Goal: Obtain resource: Download file/media

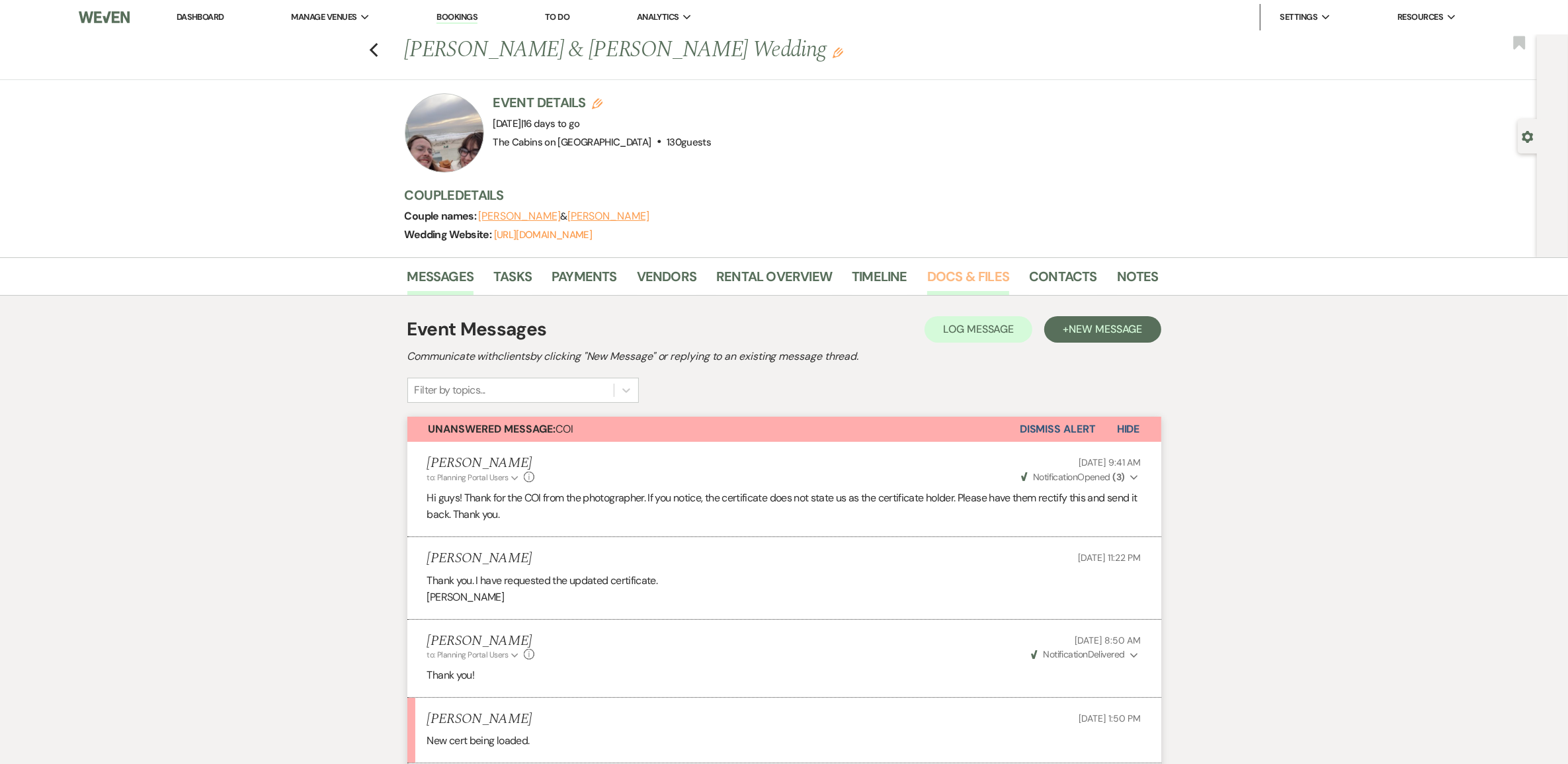
click at [970, 291] on link "Docs & Files" at bounding box center [968, 280] width 82 height 29
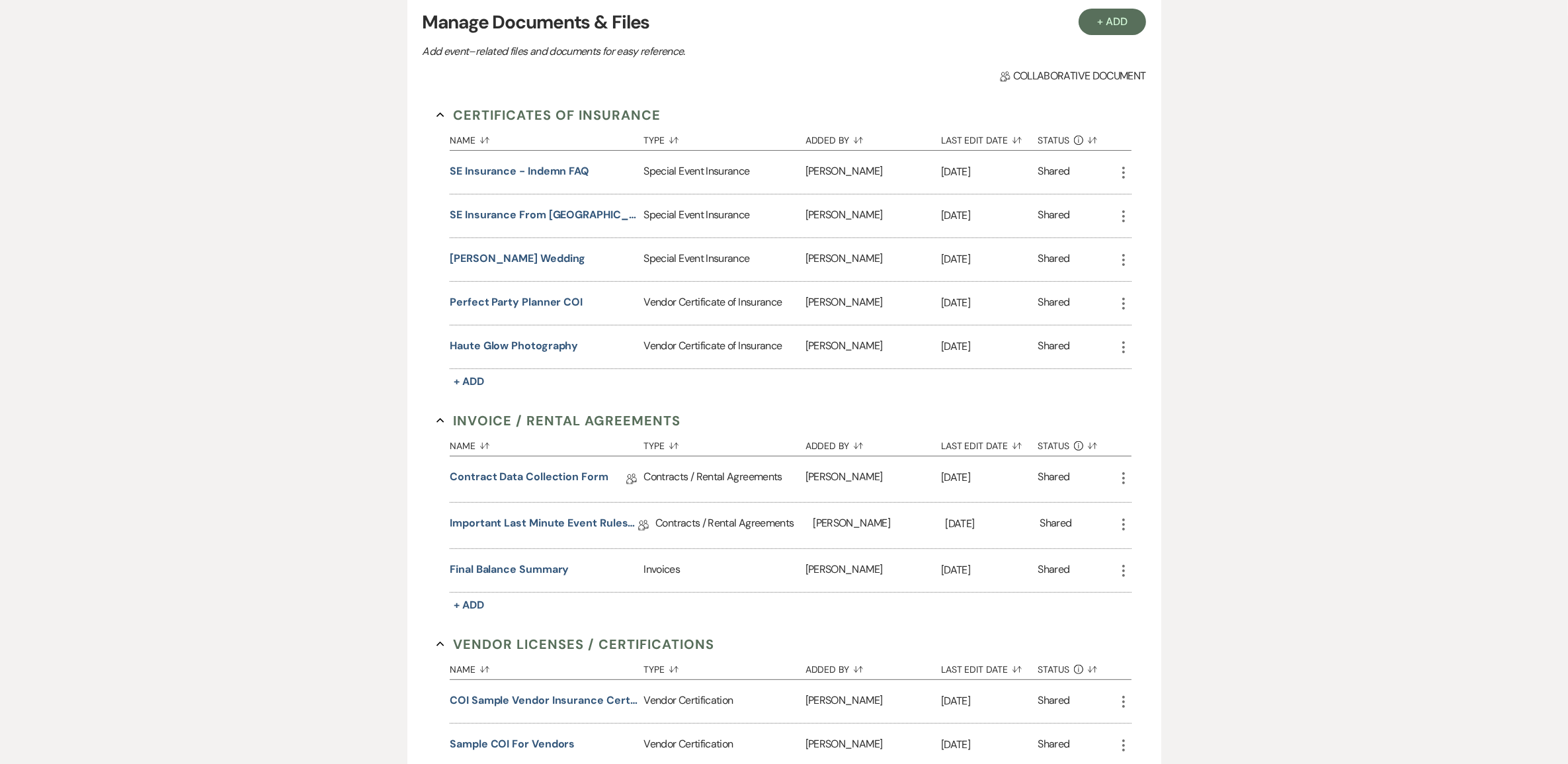
scroll to position [330, 0]
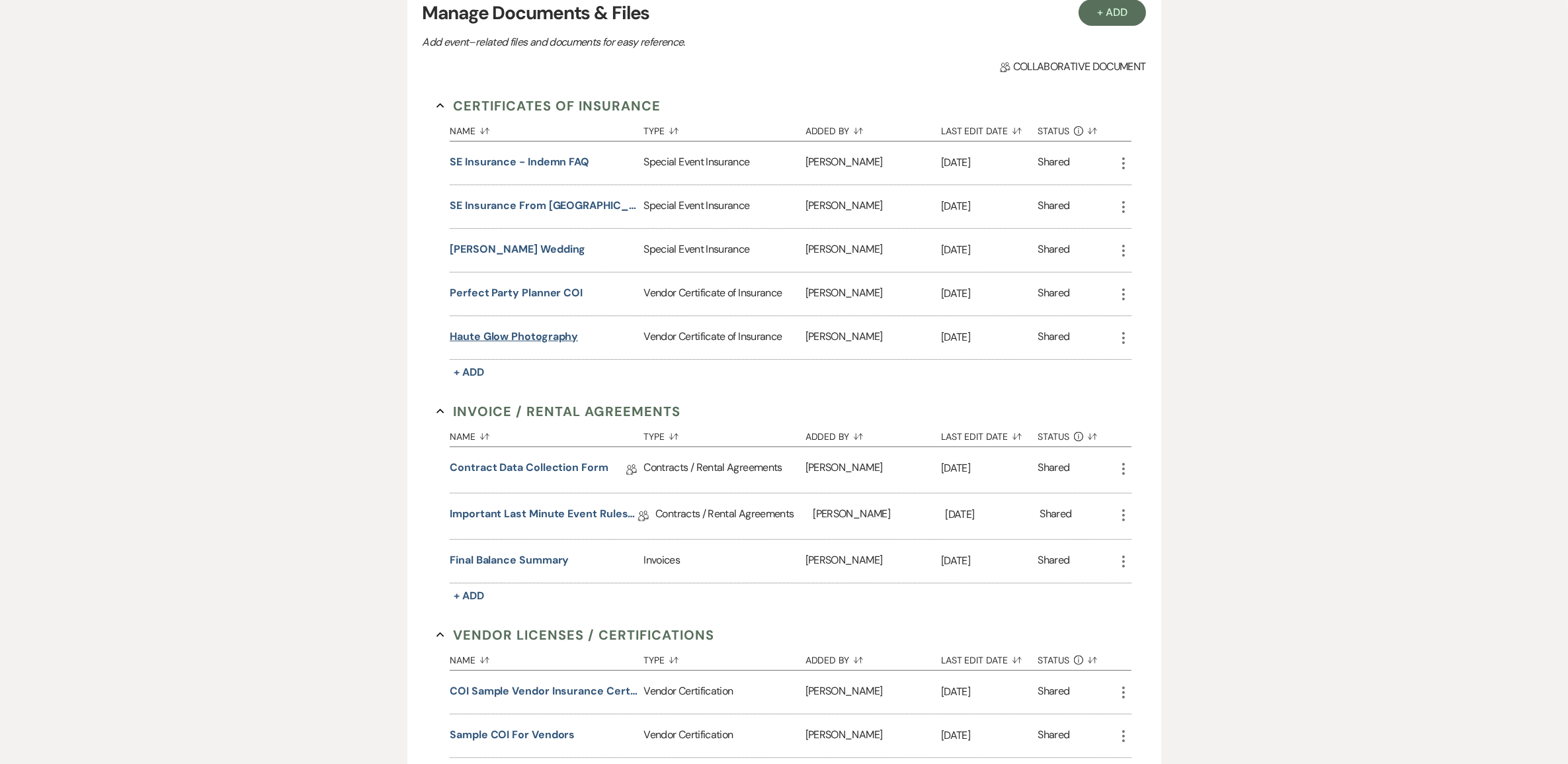
click at [559, 344] on button "Haute Glow Photography" at bounding box center [514, 336] width 129 height 16
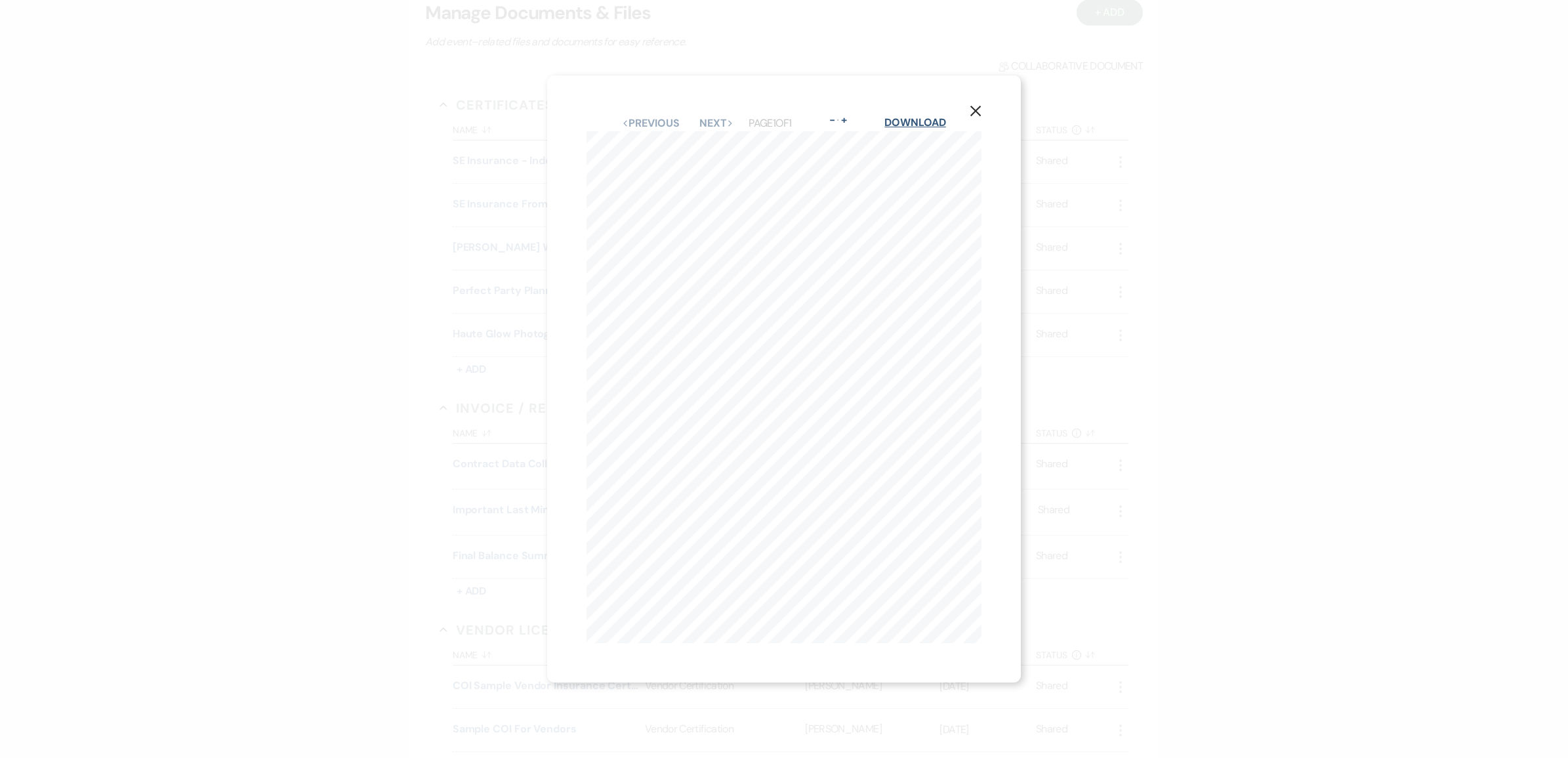
click at [933, 116] on link "Download" at bounding box center [915, 123] width 61 height 14
click at [975, 106] on icon "X" at bounding box center [975, 111] width 12 height 12
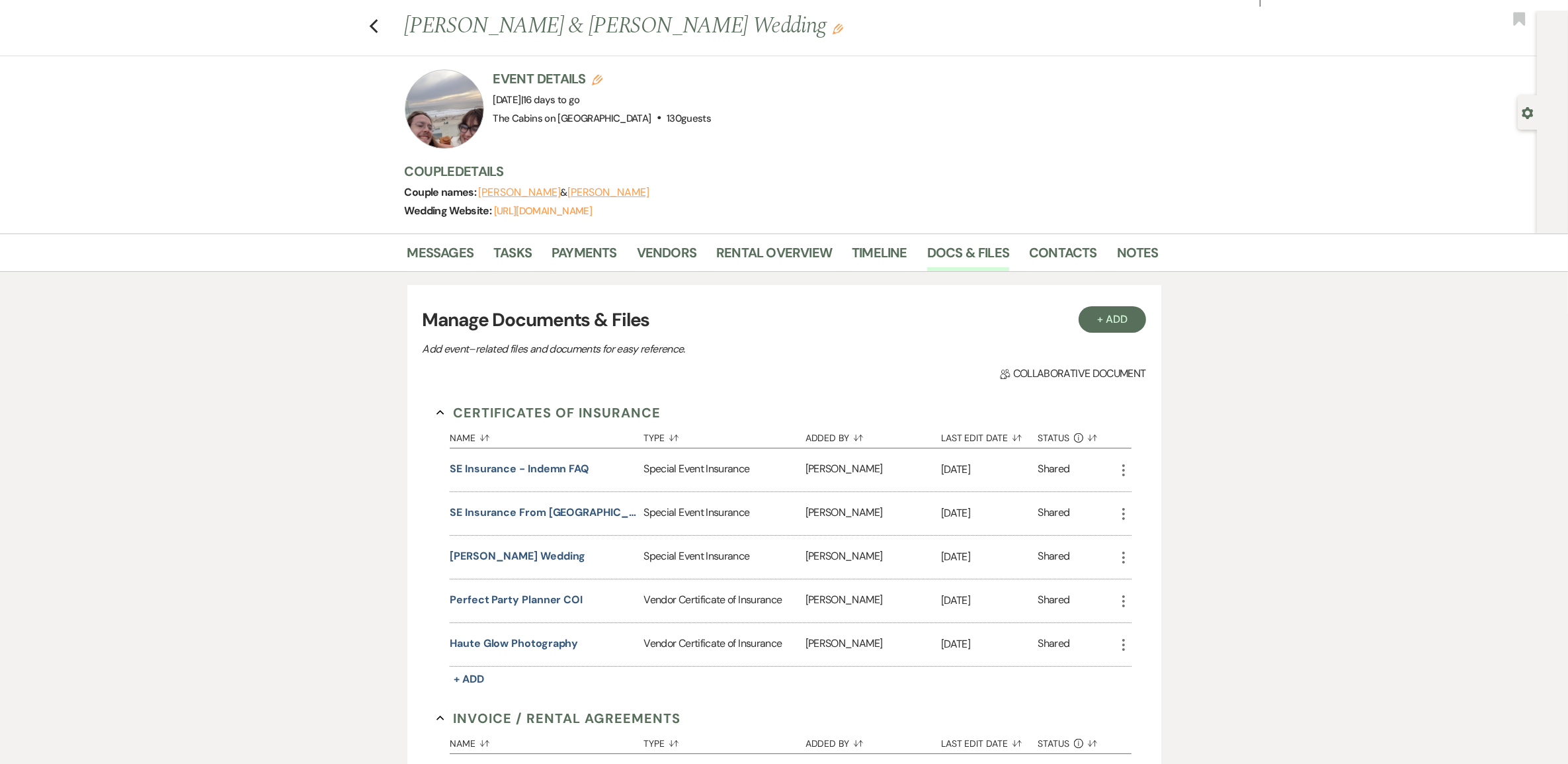
scroll to position [0, 0]
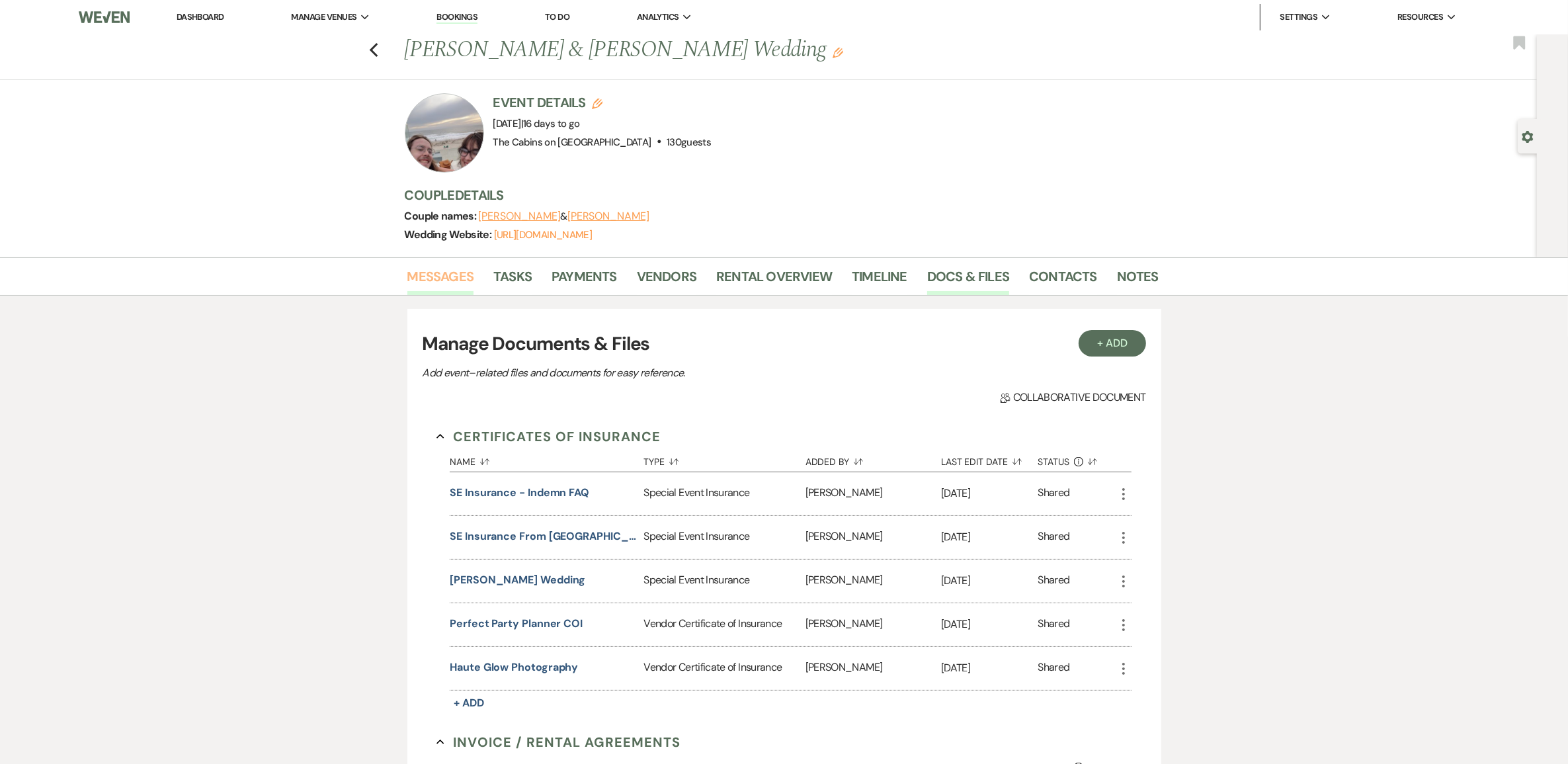
click at [438, 295] on link "Messages" at bounding box center [440, 280] width 67 height 29
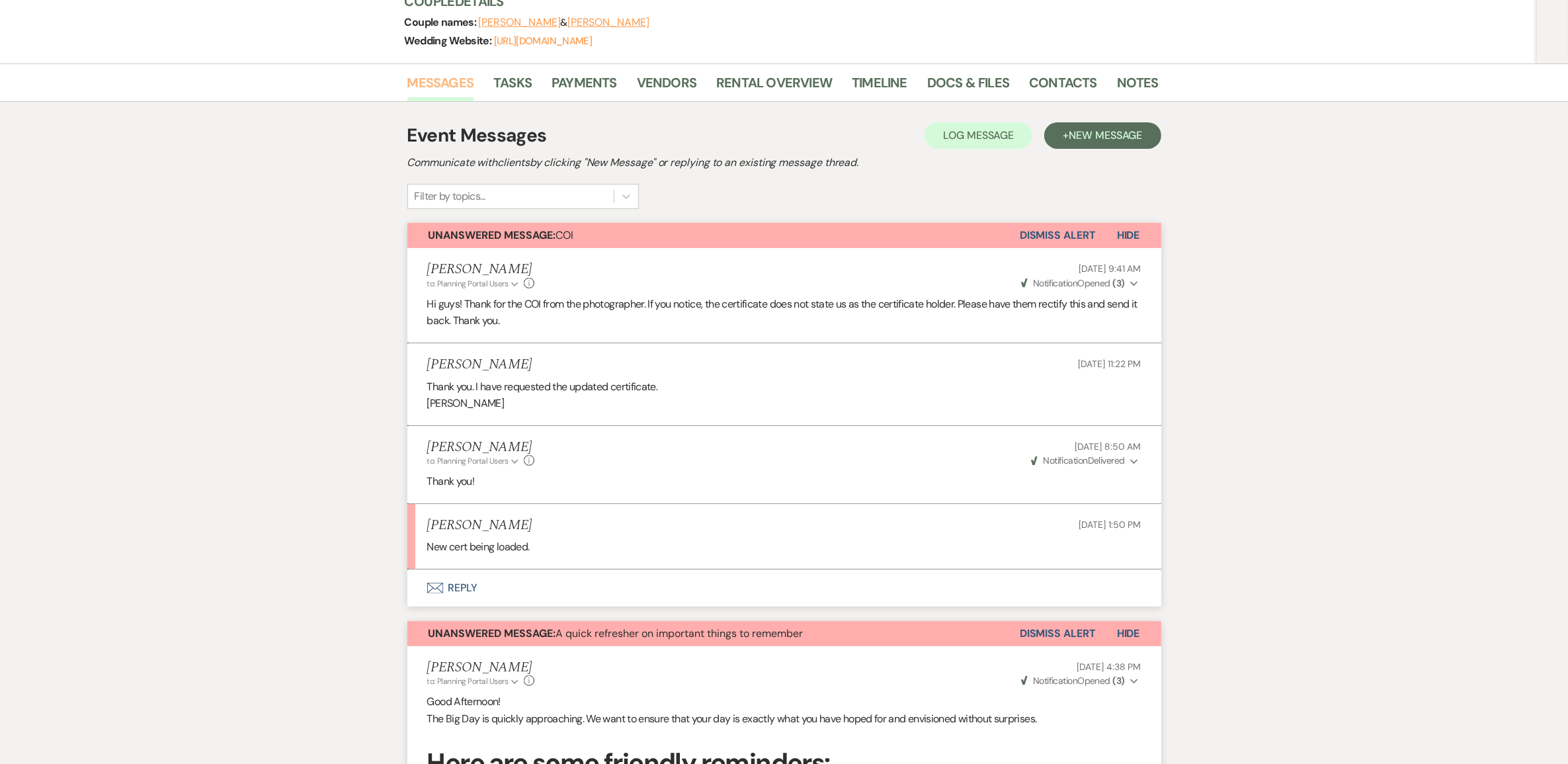
scroll to position [330, 0]
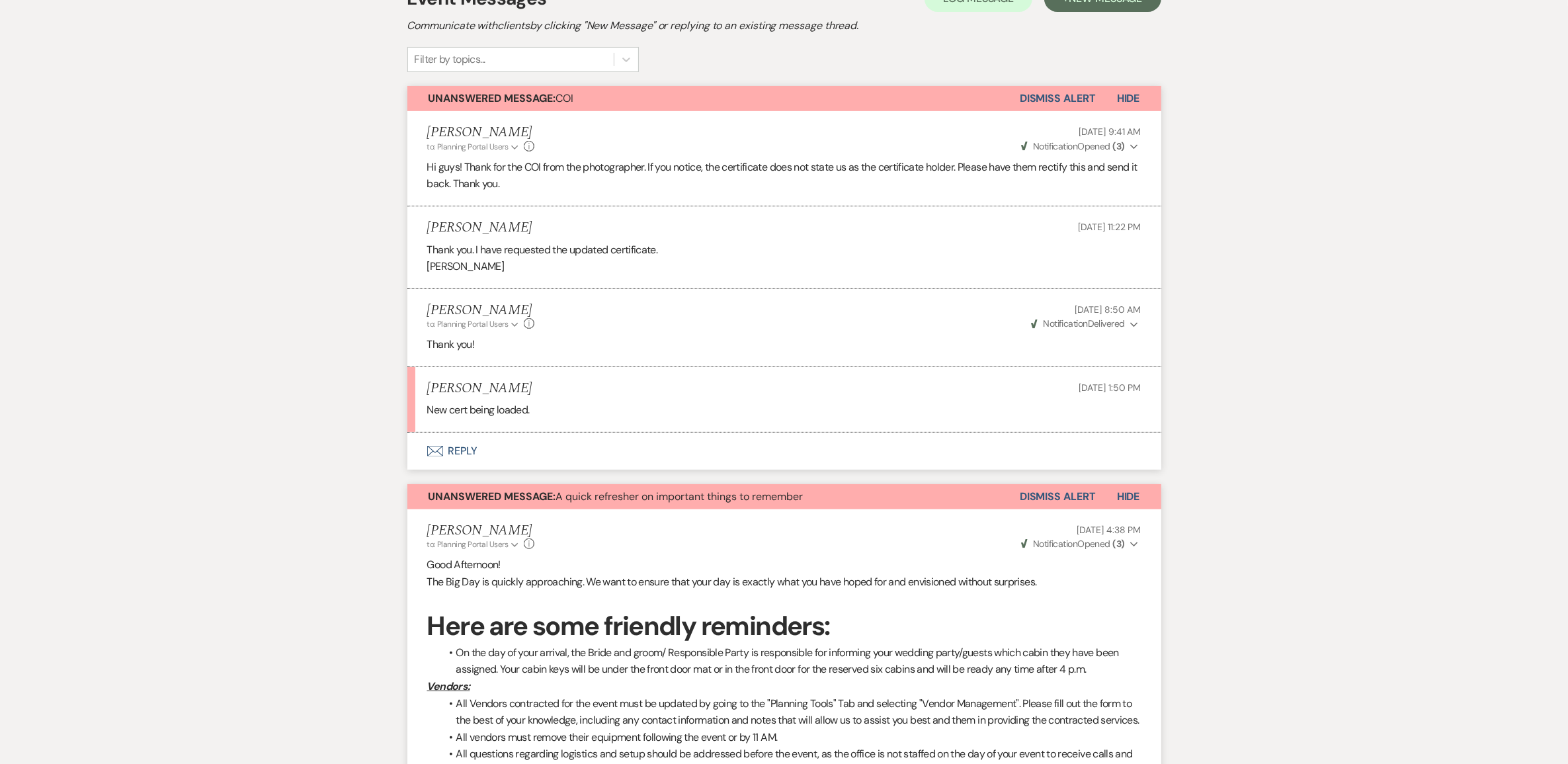
click at [1035, 111] on button "Dismiss Alert" at bounding box center [1057, 98] width 76 height 25
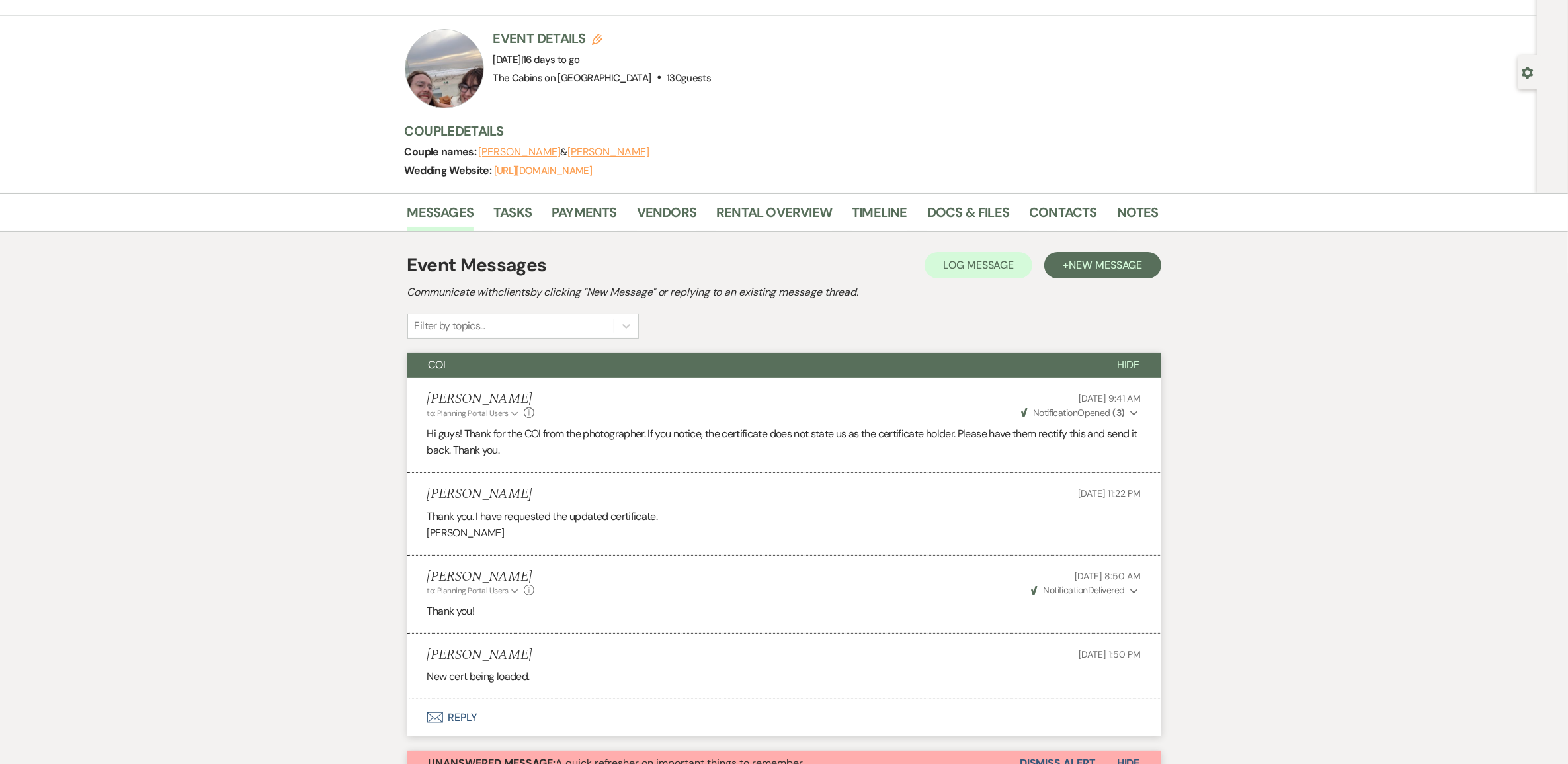
scroll to position [0, 0]
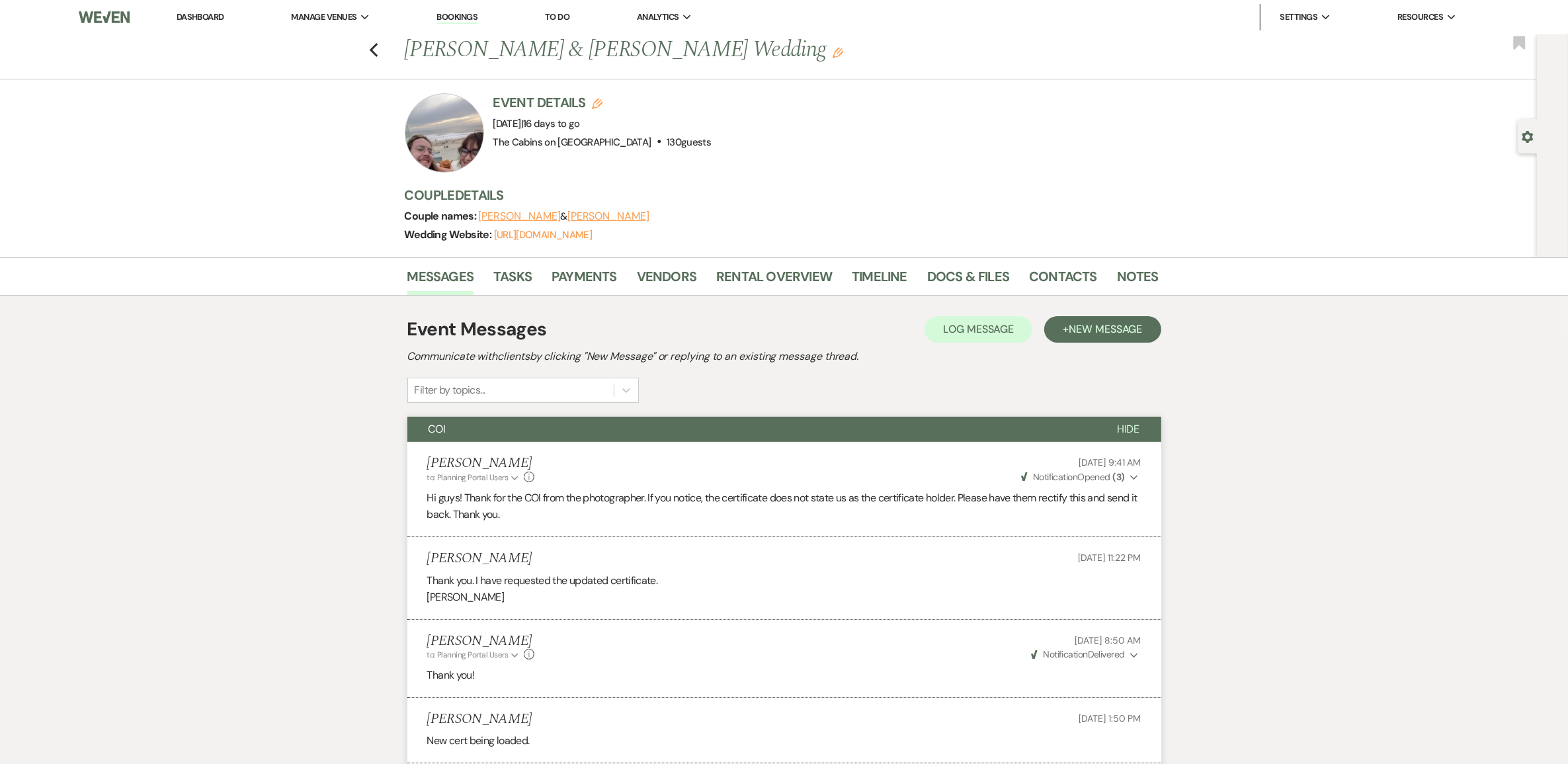
click at [210, 15] on link "Dashboard" at bounding box center [200, 16] width 48 height 11
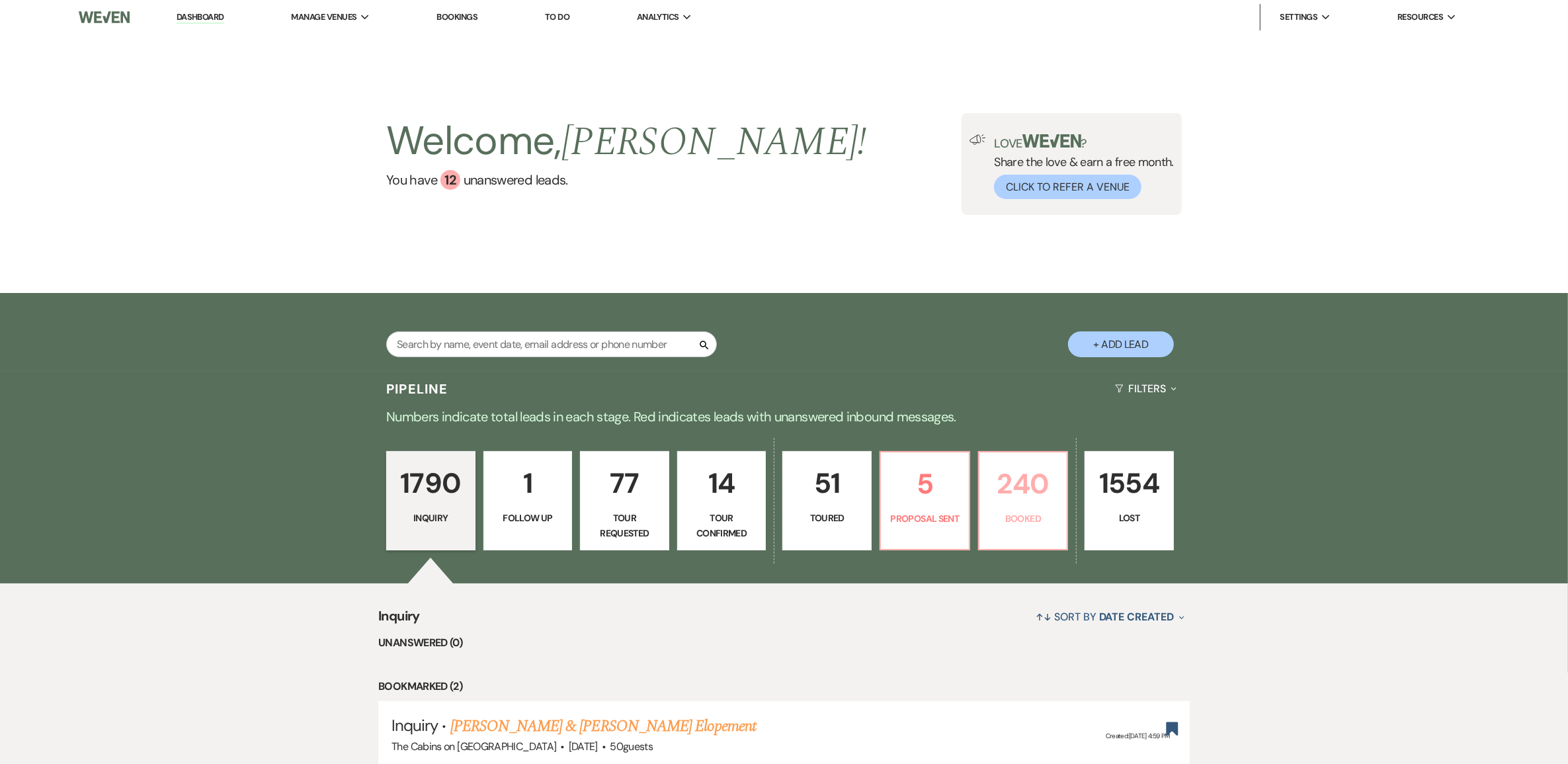
click at [1028, 506] on p "240" at bounding box center [1023, 484] width 72 height 44
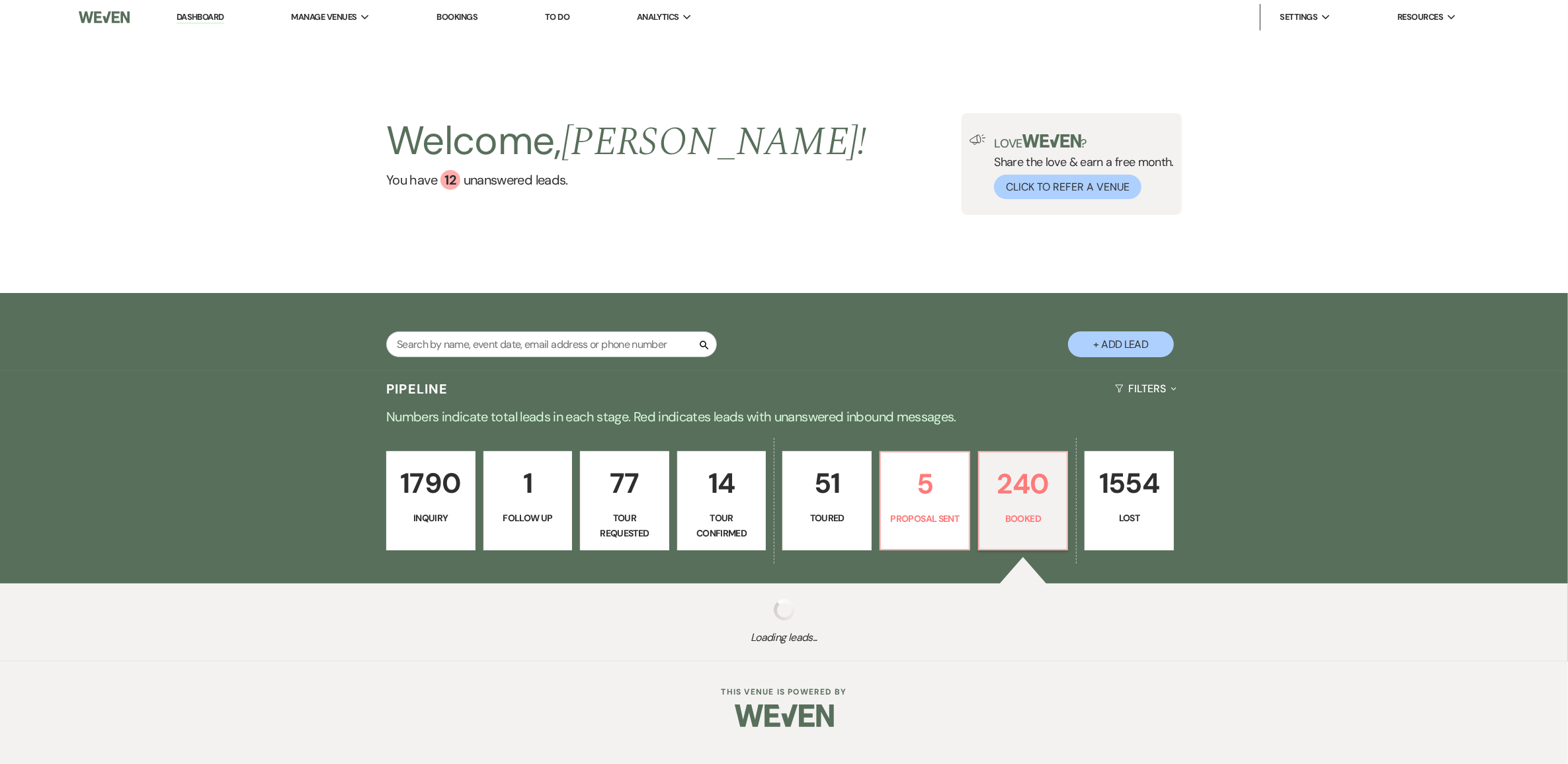
click at [1129, 506] on p "1554" at bounding box center [1129, 483] width 72 height 44
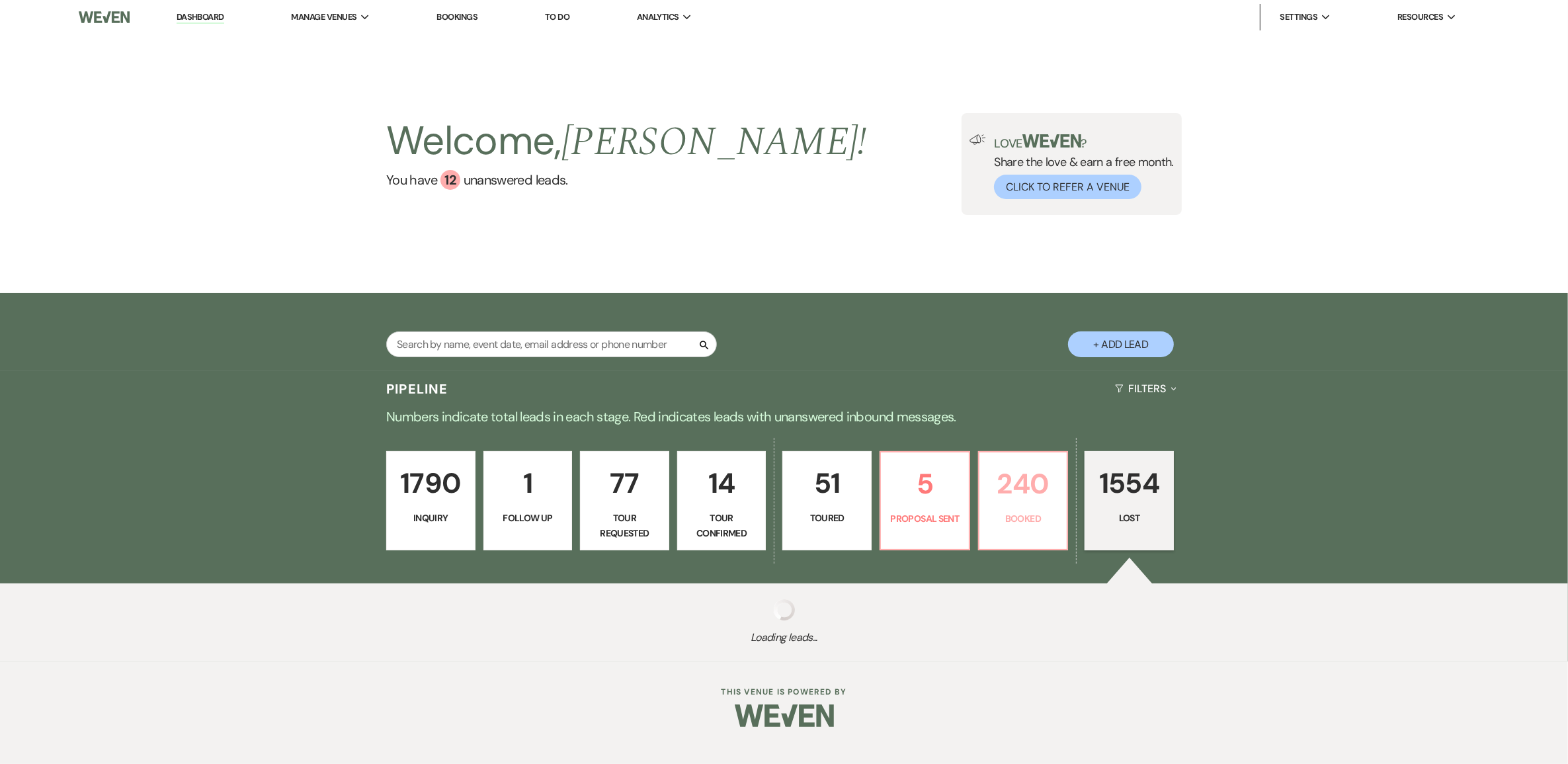
click at [1032, 506] on p "240" at bounding box center [1023, 484] width 72 height 44
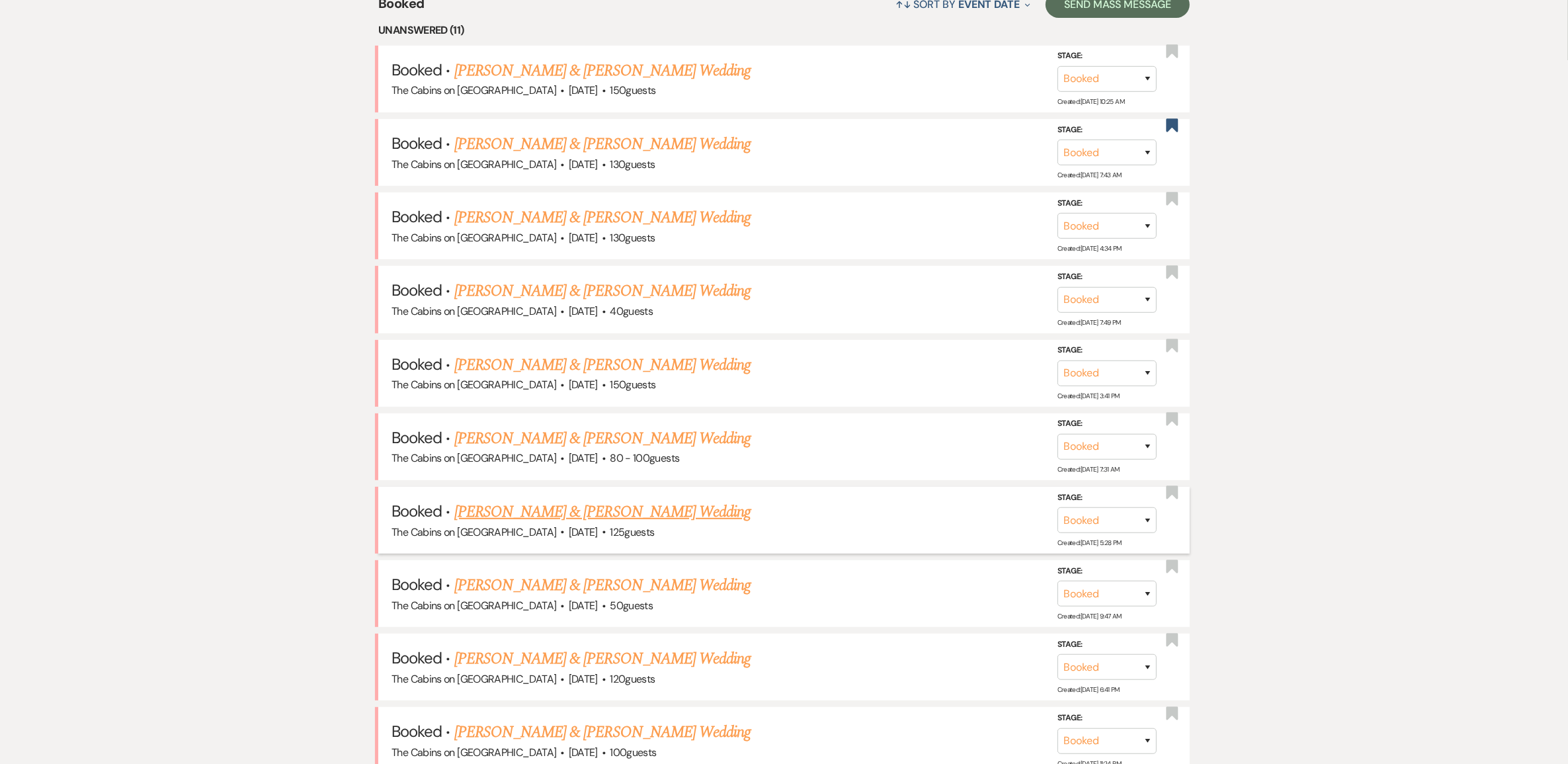
scroll to position [661, 0]
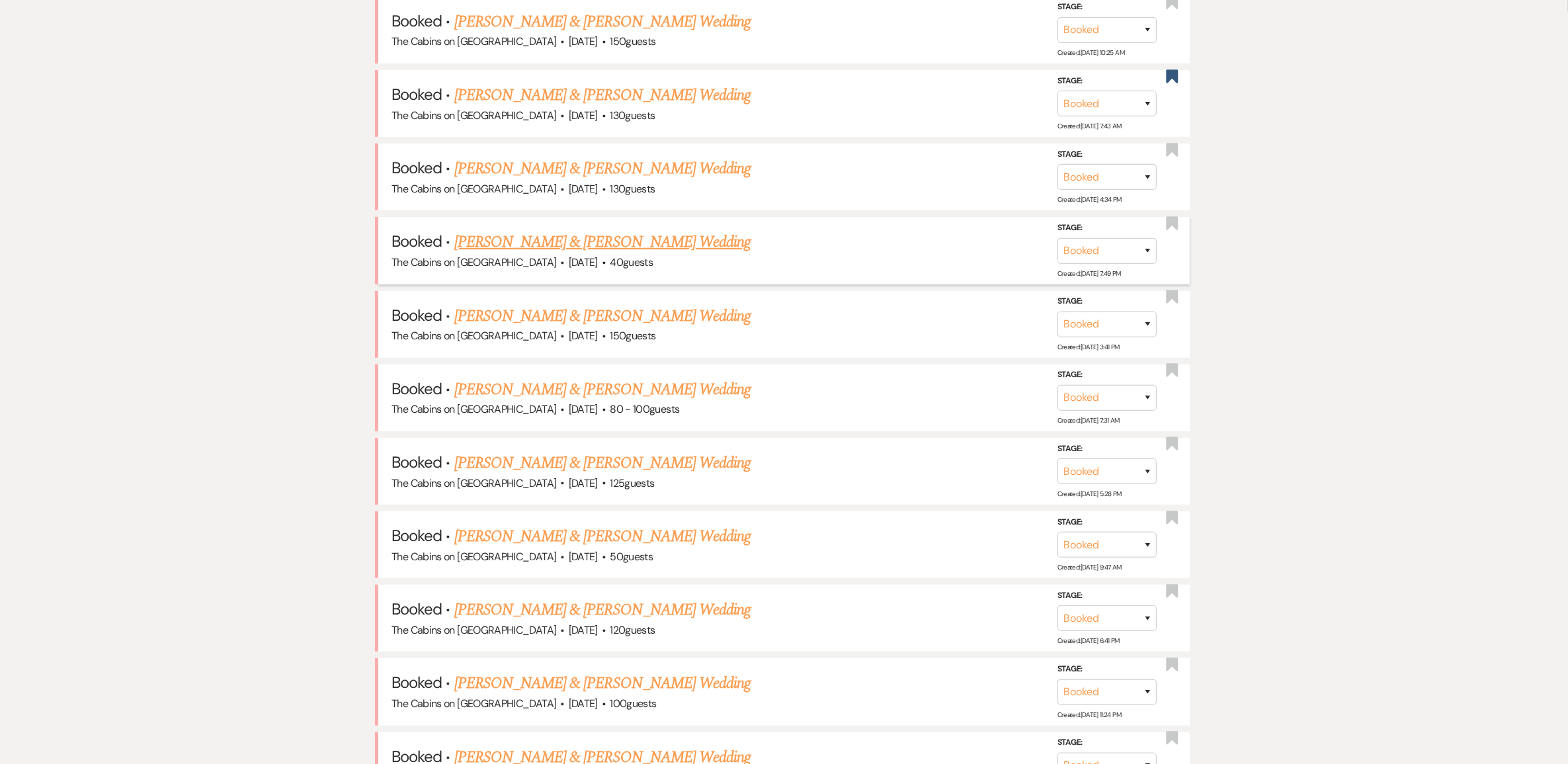
click at [609, 254] on link "[PERSON_NAME] & [PERSON_NAME] Wedding" at bounding box center [601, 242] width 296 height 24
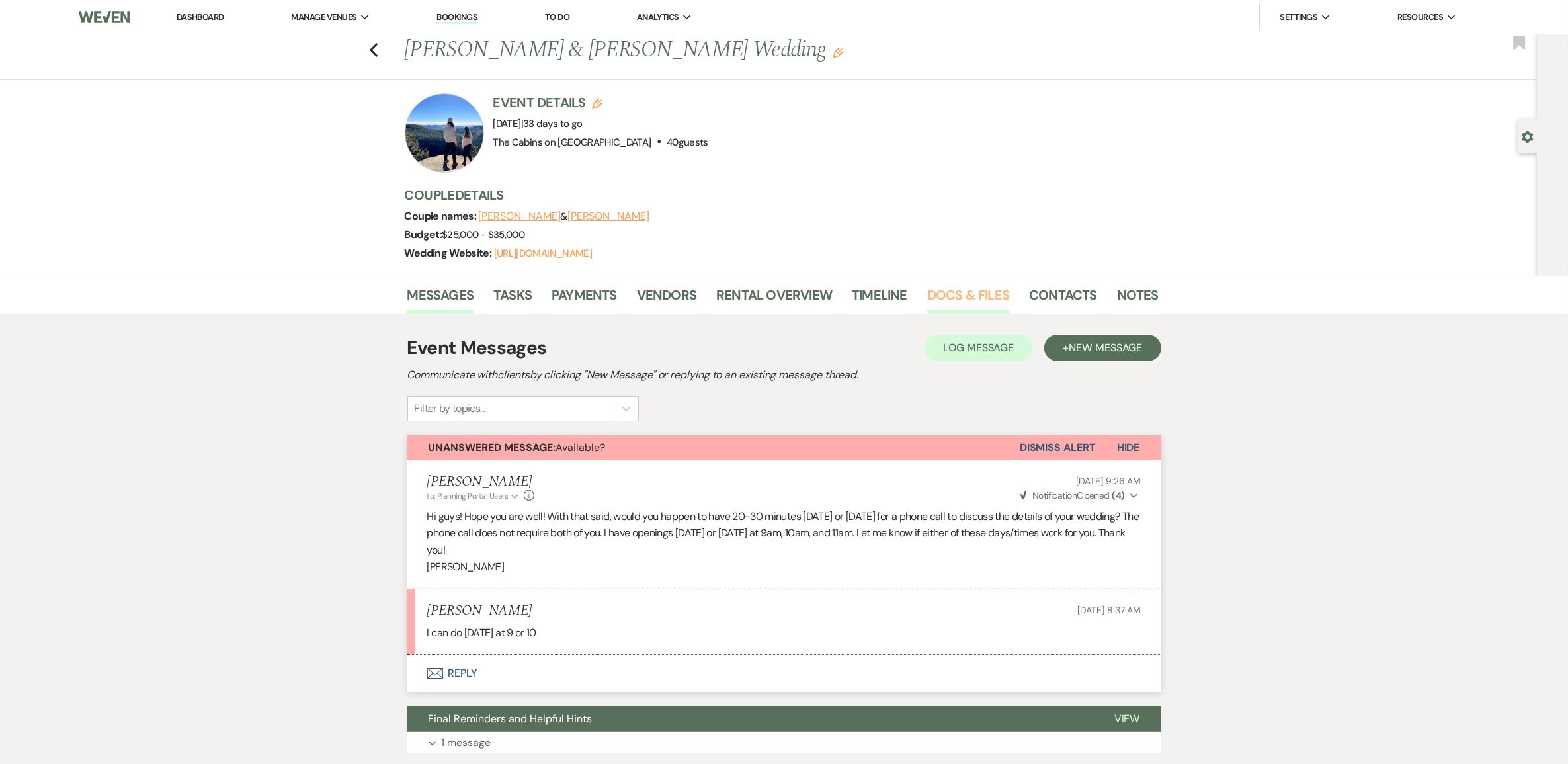
click at [941, 313] on link "Docs & Files" at bounding box center [968, 298] width 82 height 29
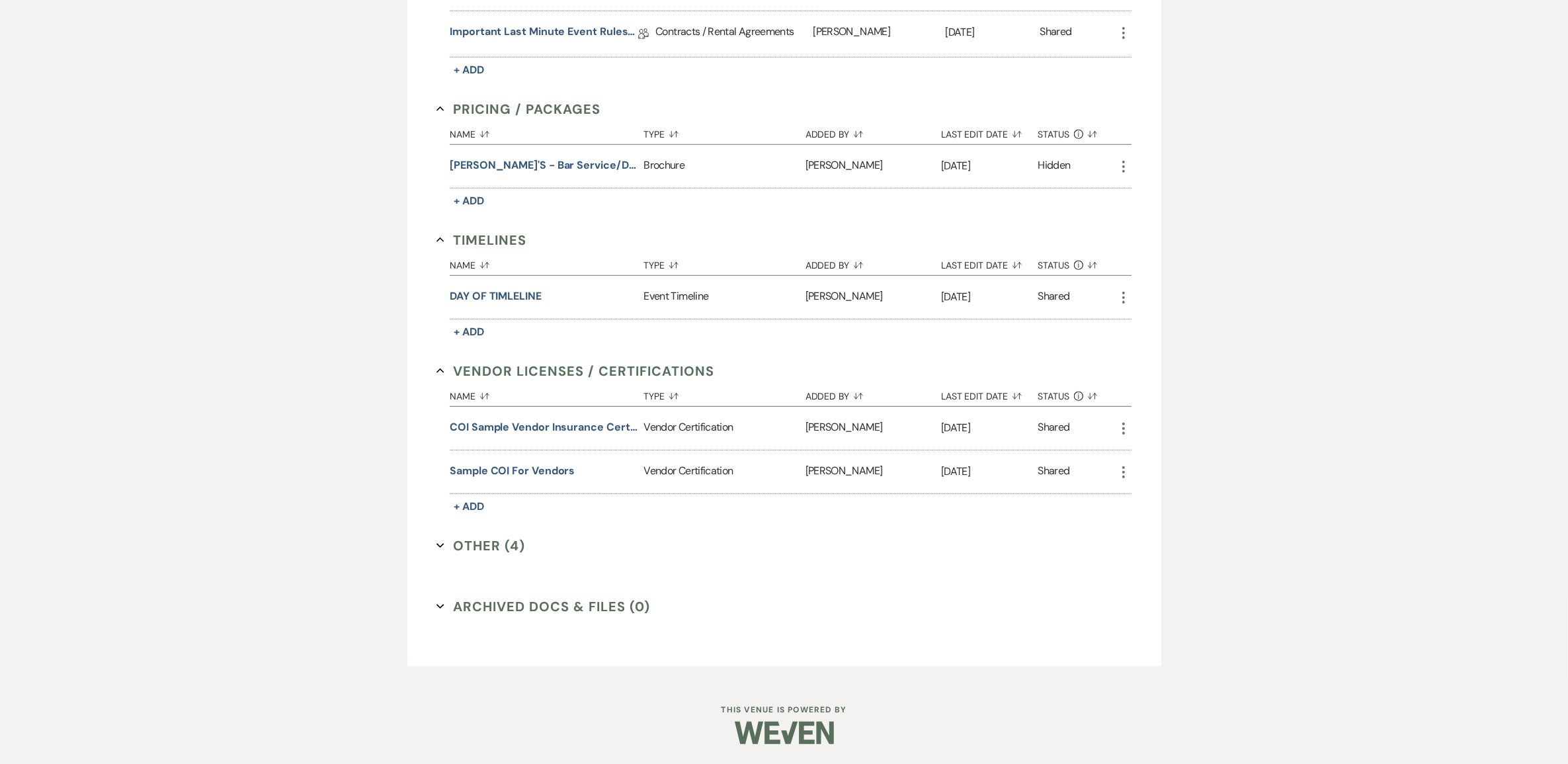
scroll to position [1149, 0]
click at [502, 537] on button "Other (4) Expand" at bounding box center [481, 546] width 89 height 20
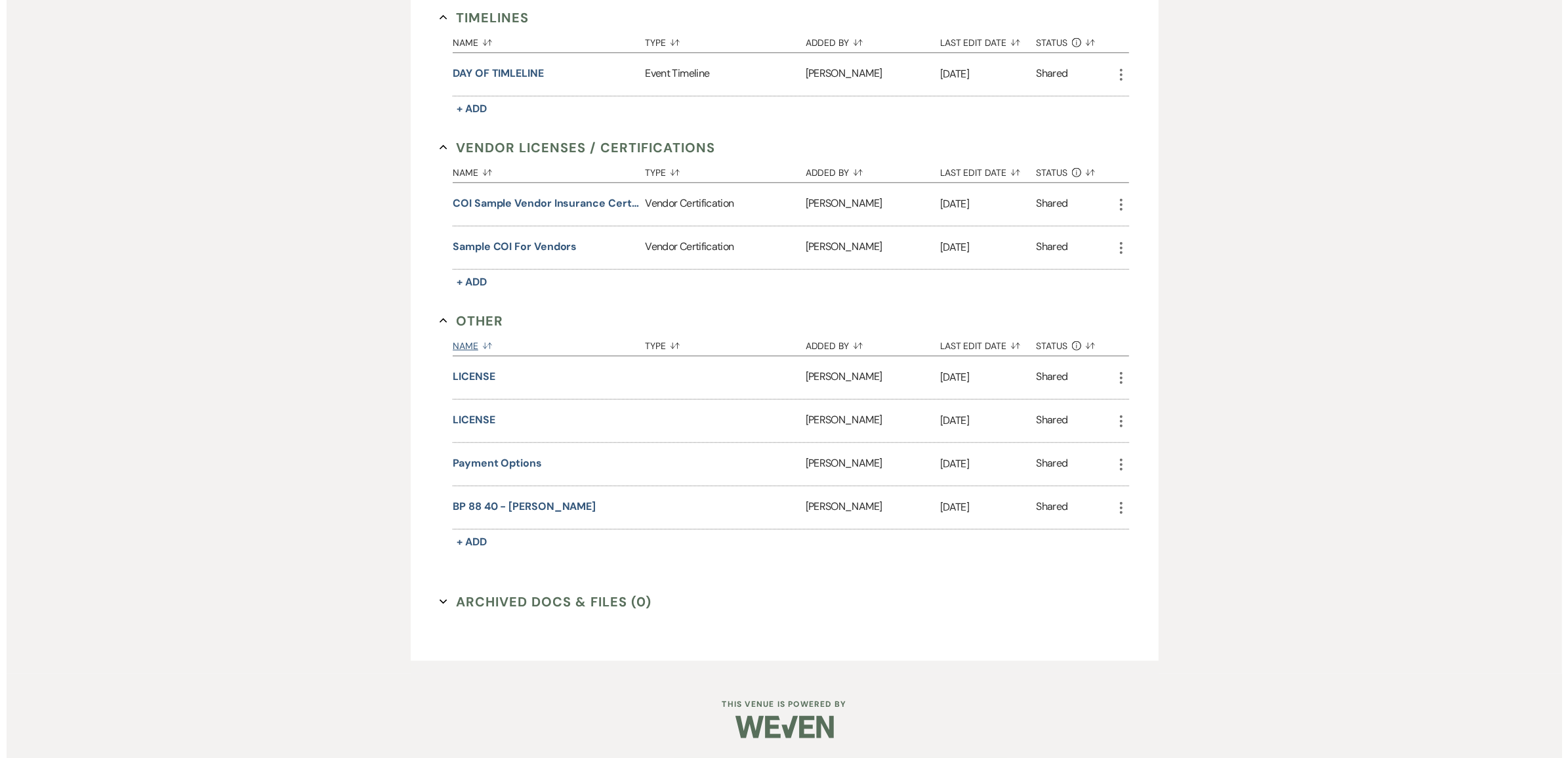
scroll to position [1222, 0]
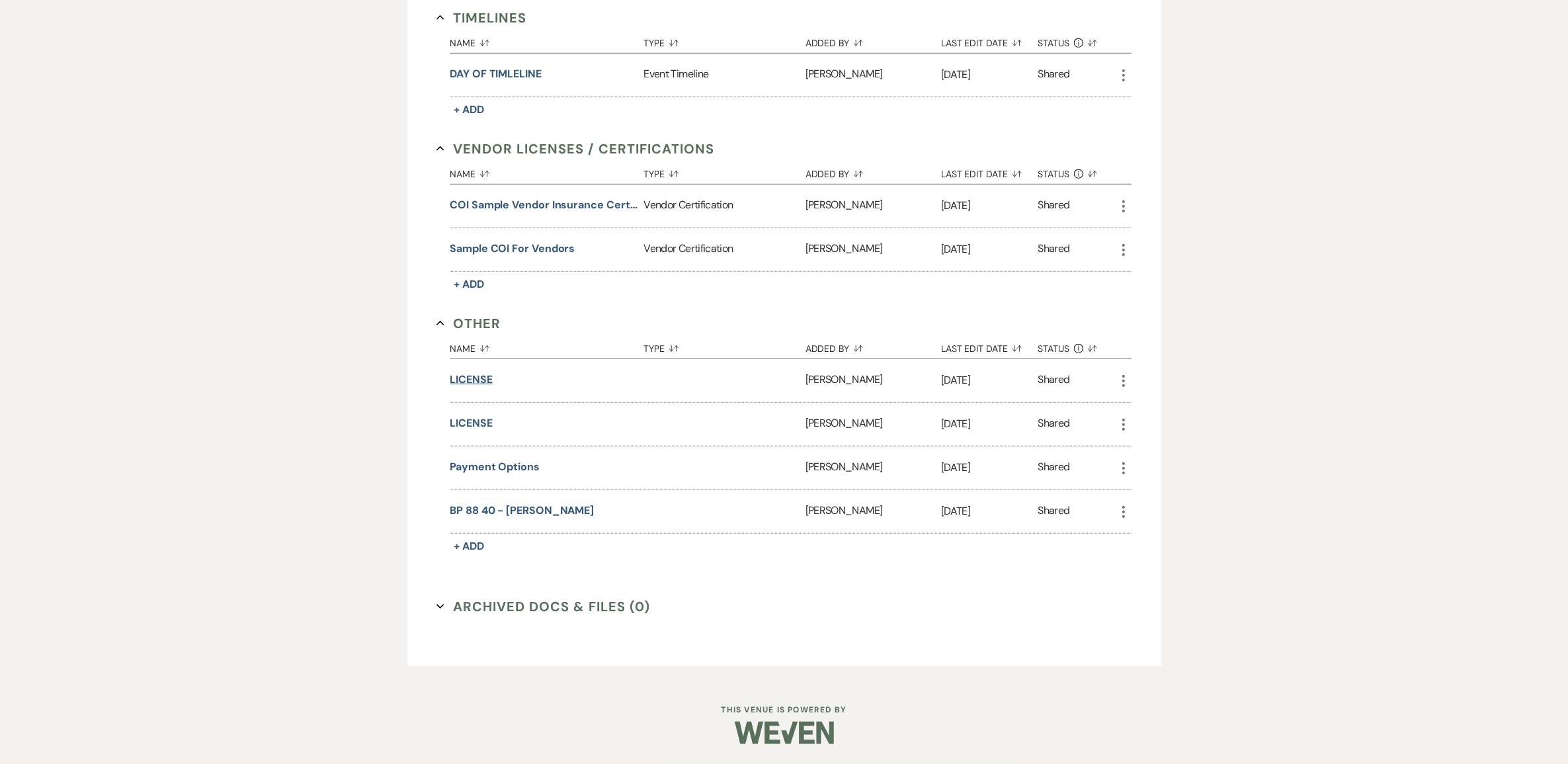
click at [477, 388] on button "LICENSE" at bounding box center [471, 380] width 42 height 16
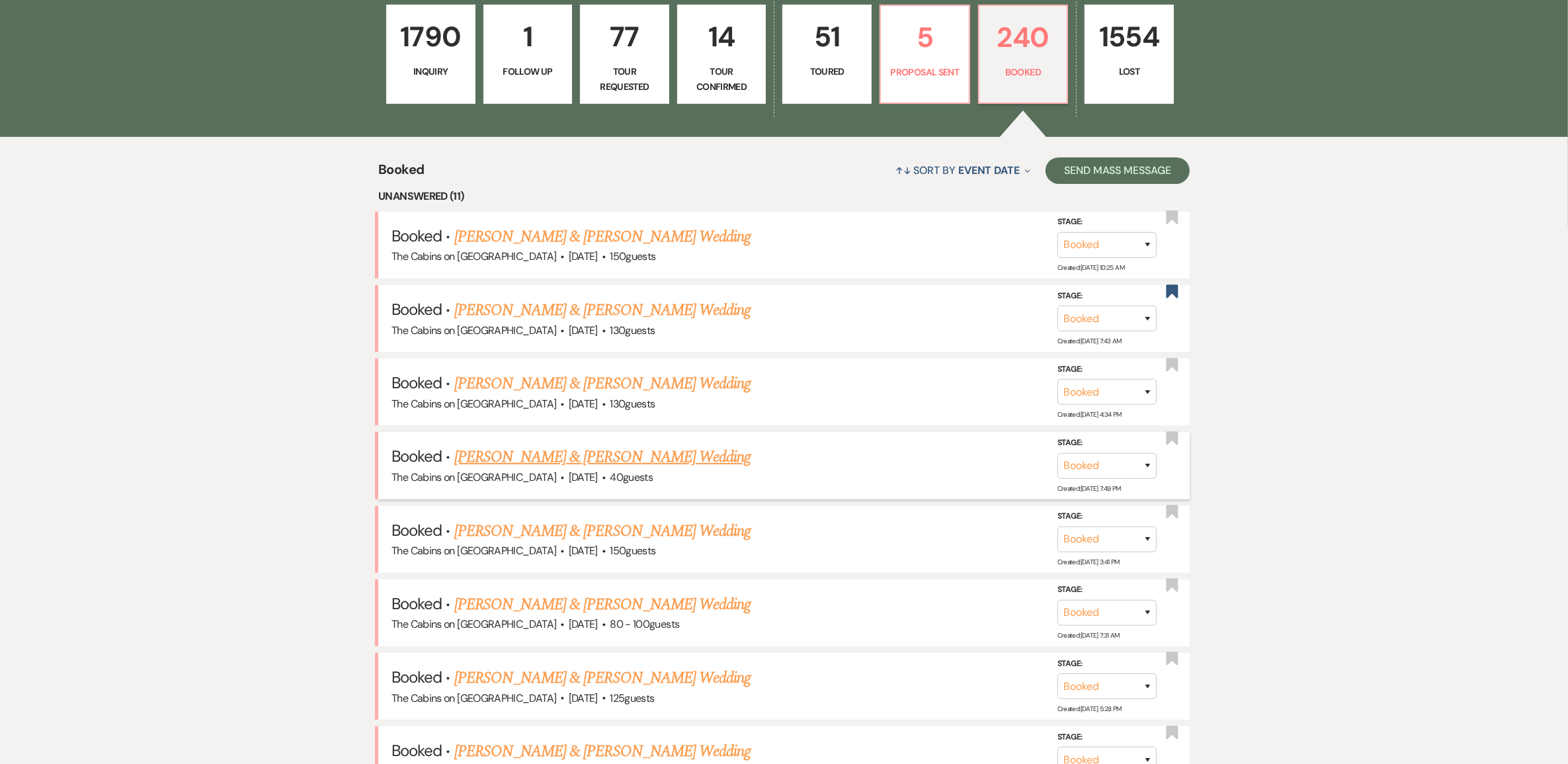
scroll to position [578, 0]
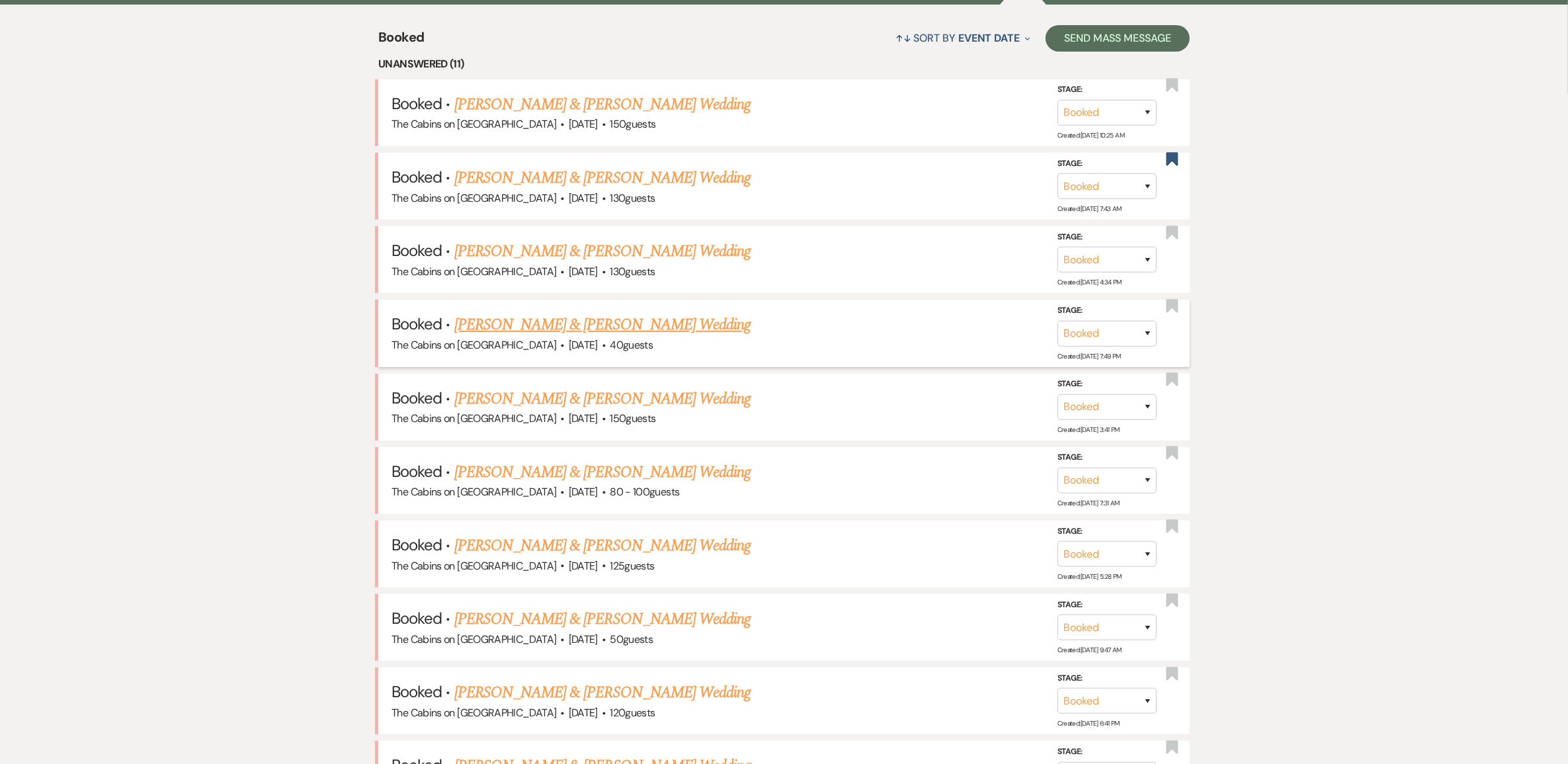
click at [576, 336] on link "[PERSON_NAME] & [PERSON_NAME] Wedding" at bounding box center [601, 325] width 296 height 24
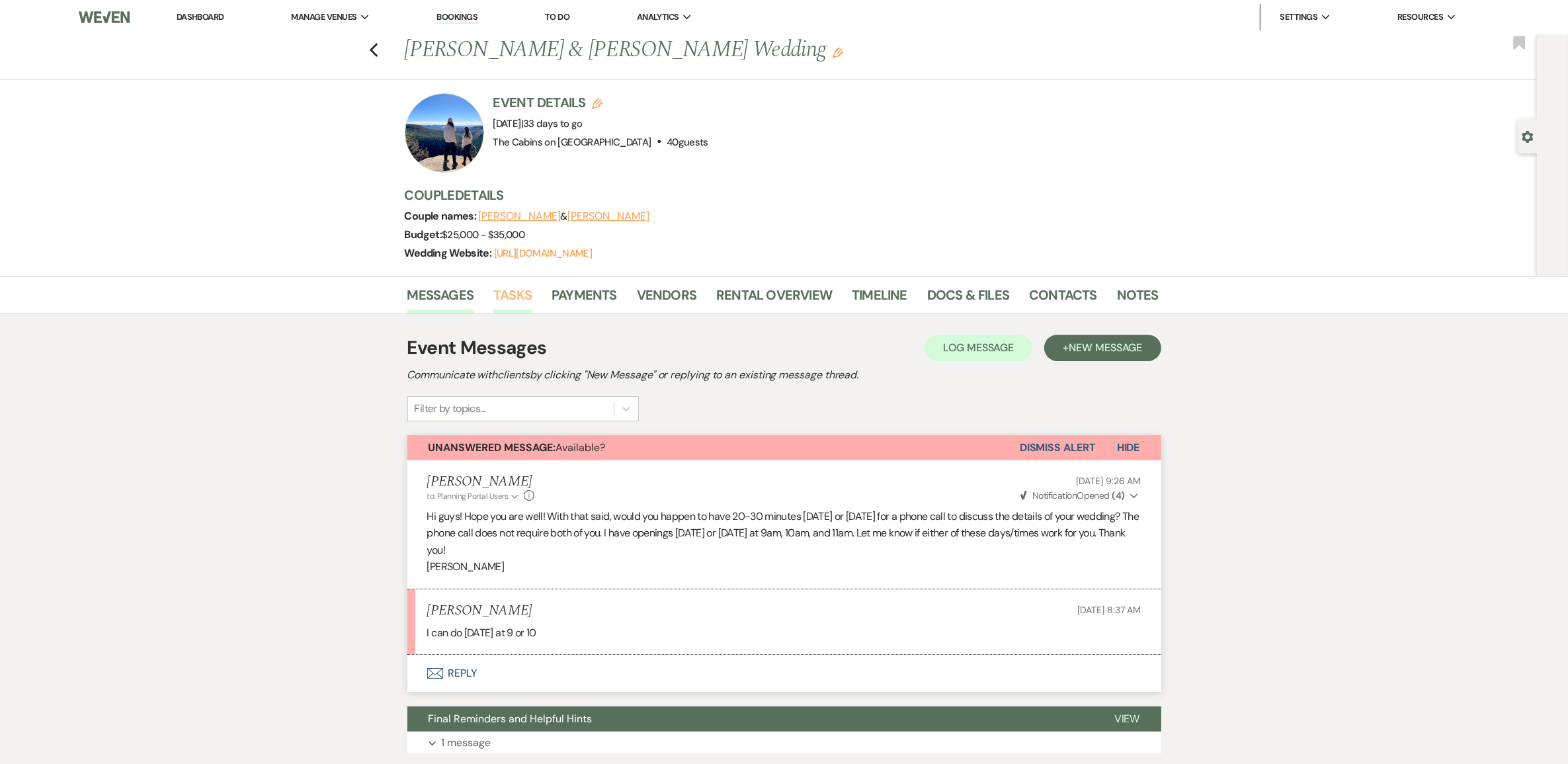
click at [513, 309] on link "Tasks" at bounding box center [513, 298] width 38 height 29
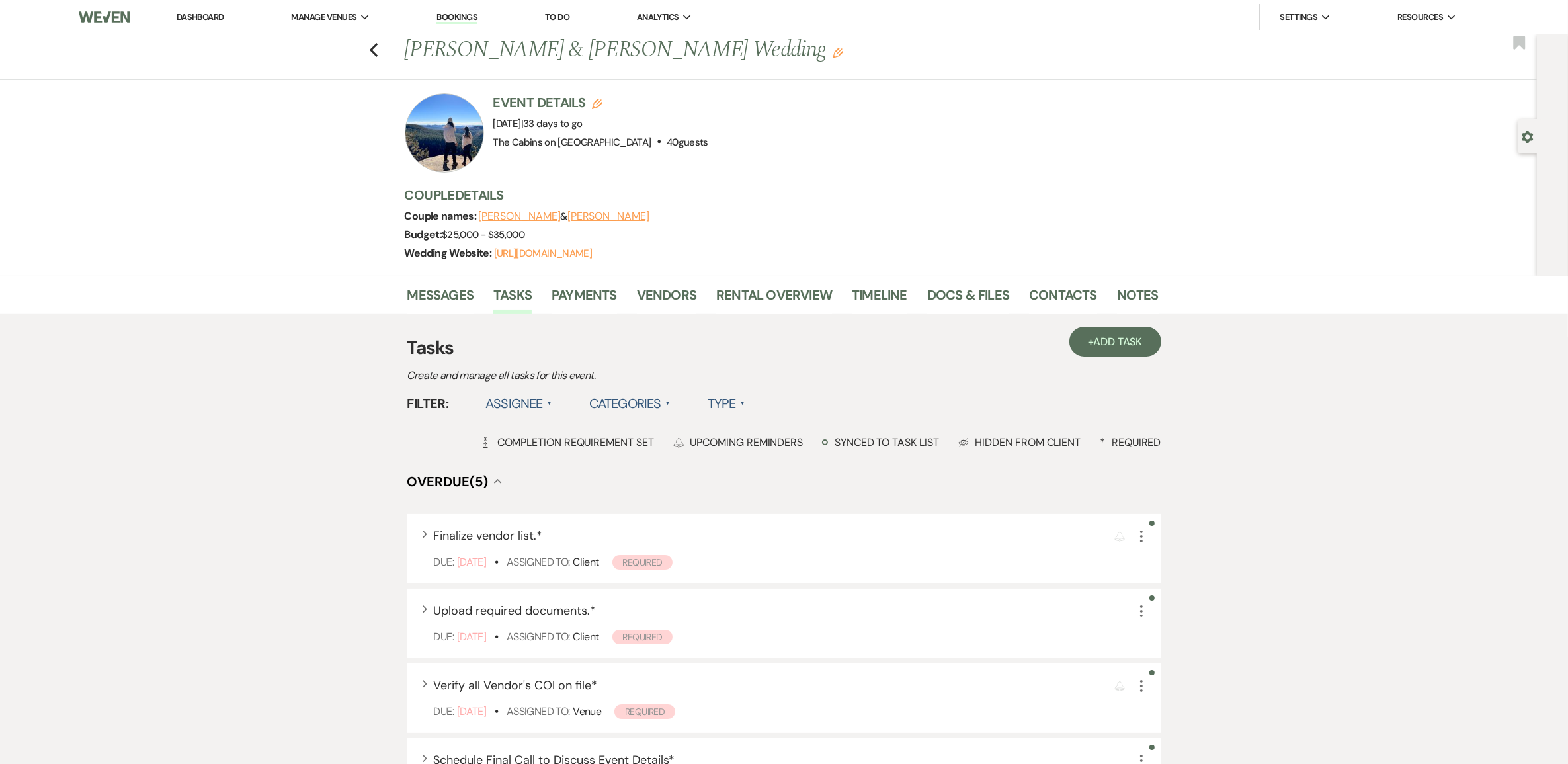
click at [745, 415] on label "Type ▲" at bounding box center [726, 403] width 38 height 24
click at [804, 446] on li "Required tasks" at bounding box center [773, 430] width 133 height 30
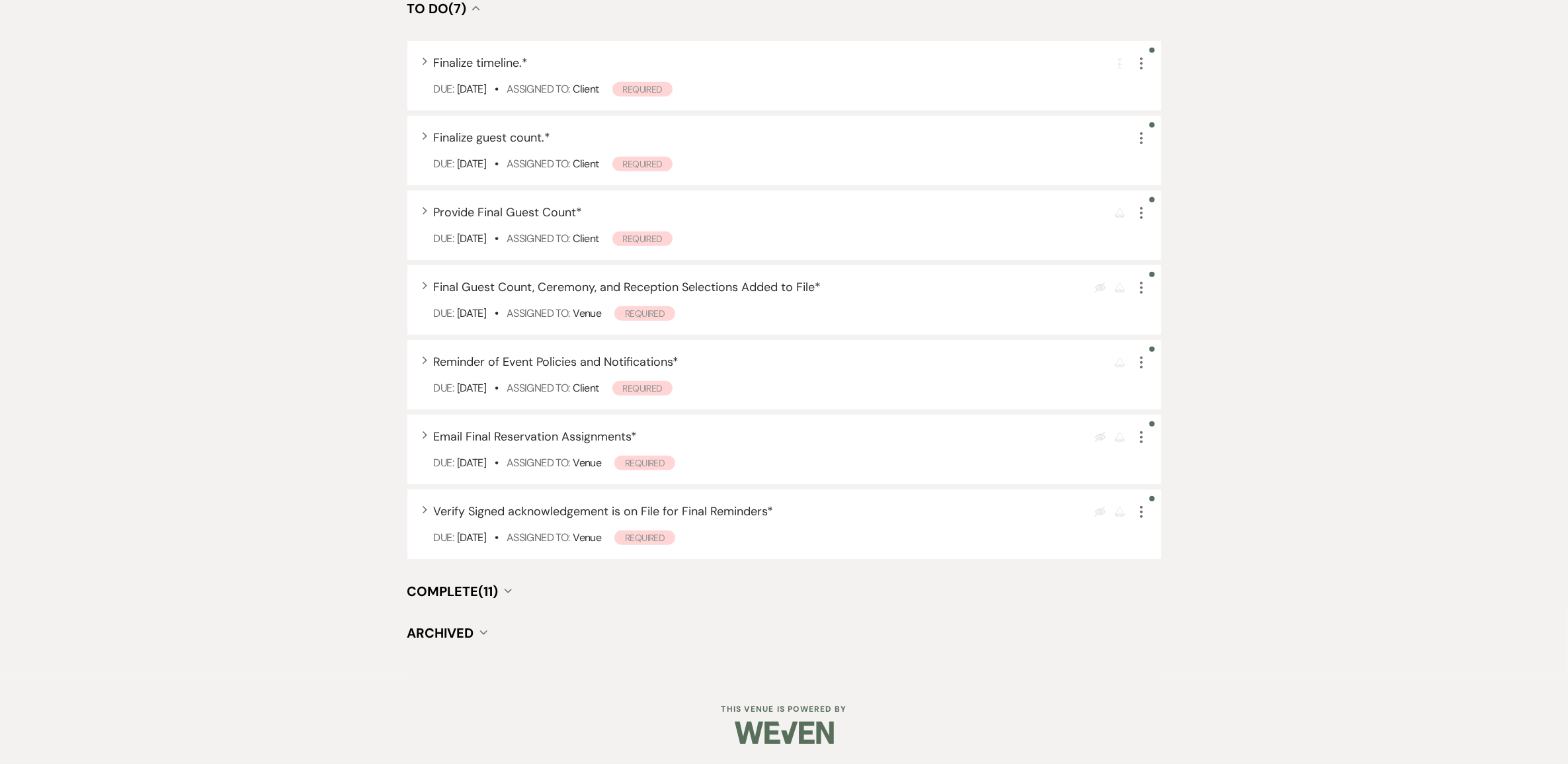
scroll to position [1082, 0]
click at [448, 582] on span "Complete (11)" at bounding box center [452, 590] width 91 height 17
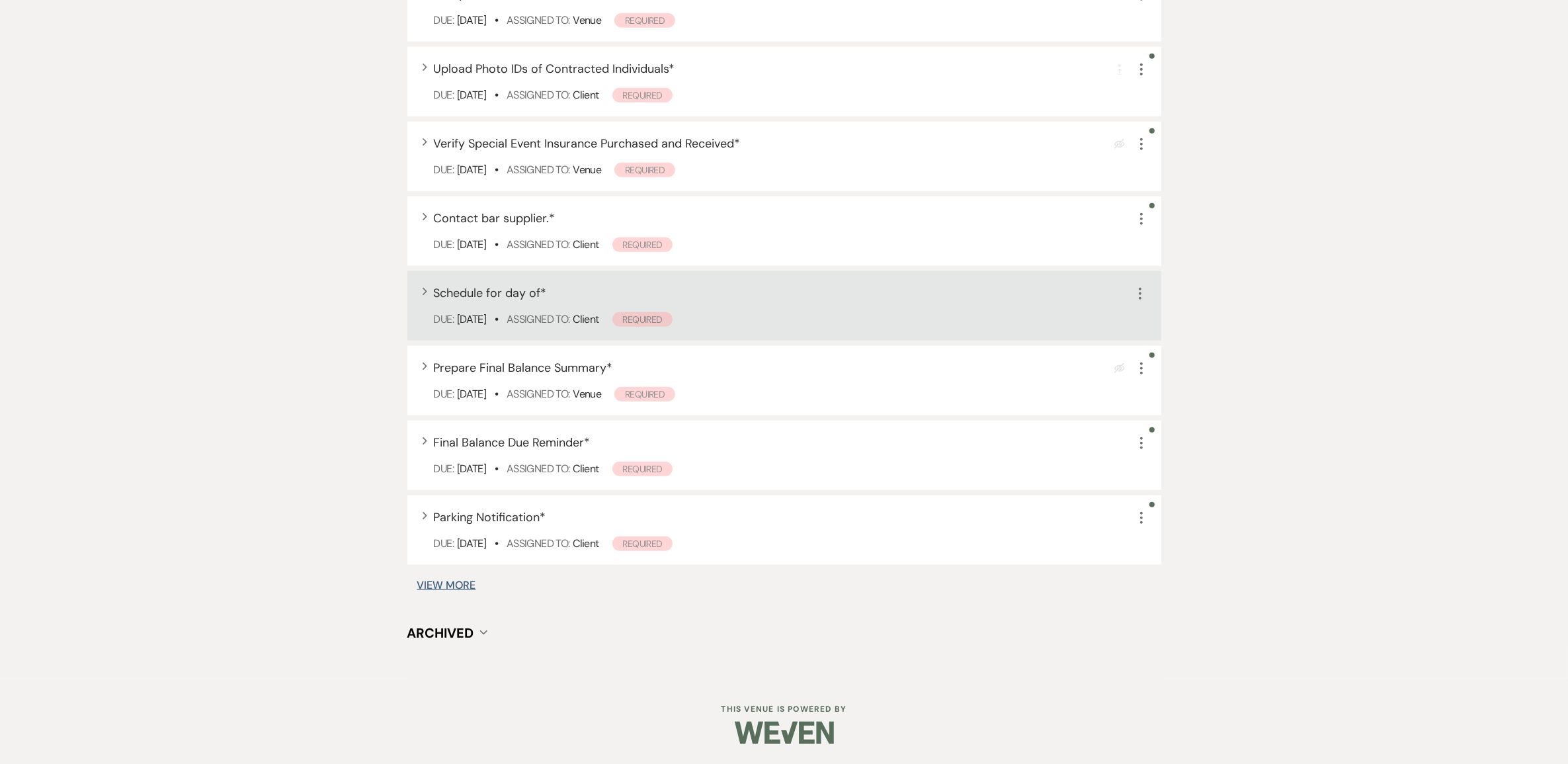
scroll to position [1909, 0]
click at [453, 590] on button "View More" at bounding box center [446, 584] width 59 height 11
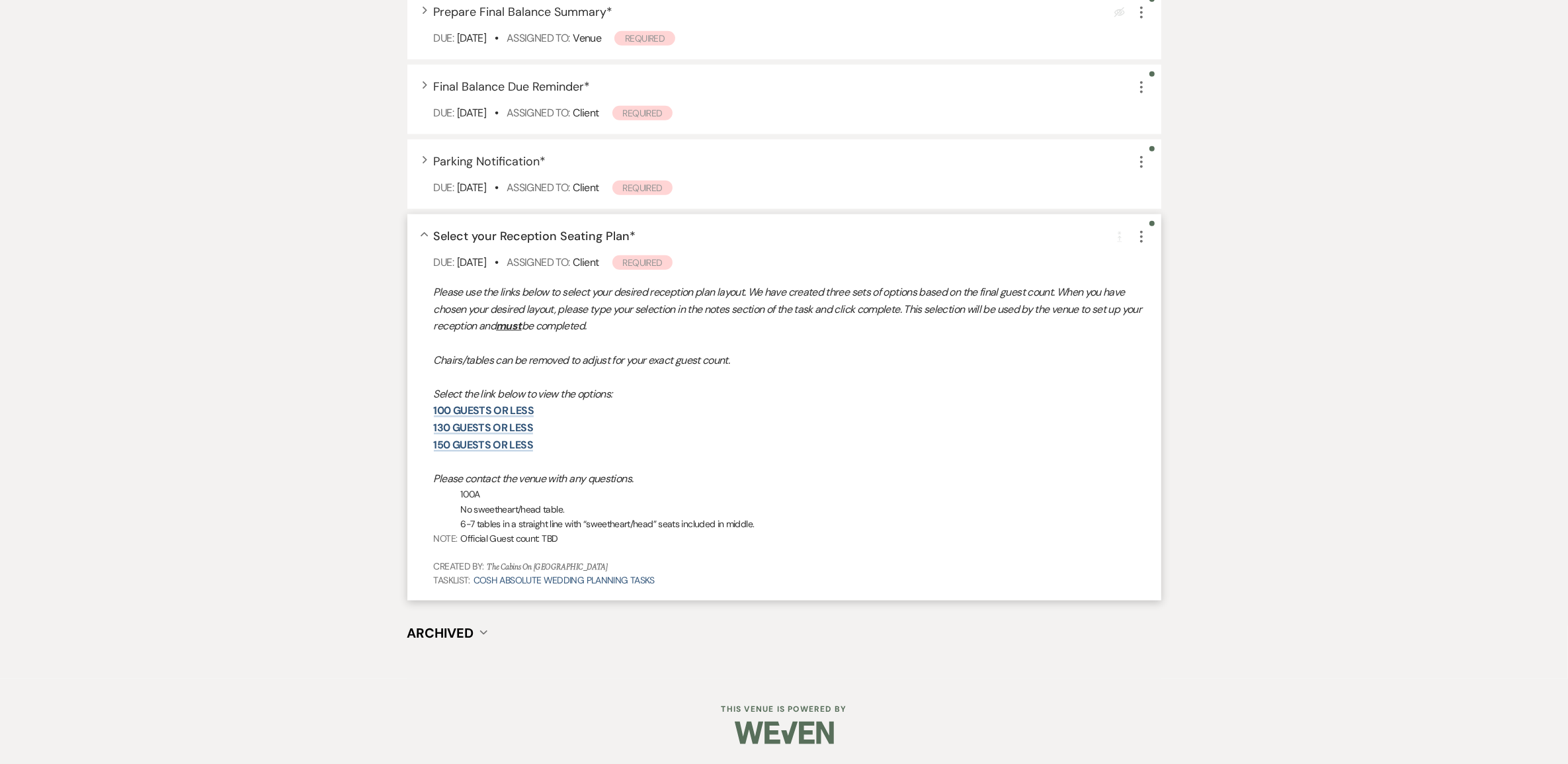
scroll to position [2322, 0]
click at [586, 234] on span "Select your Reception Seating Plan *" at bounding box center [535, 236] width 202 height 16
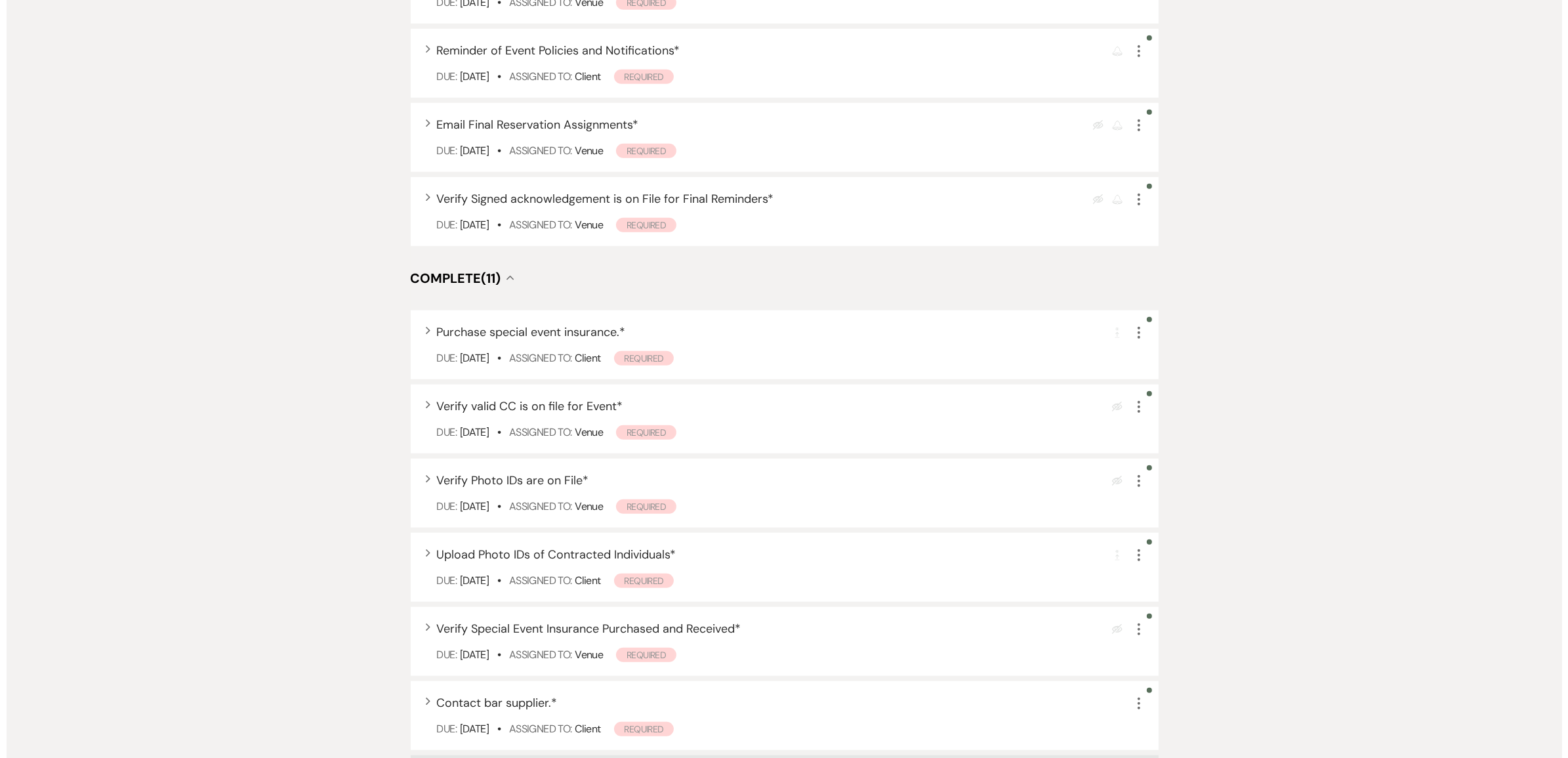
scroll to position [1179, 0]
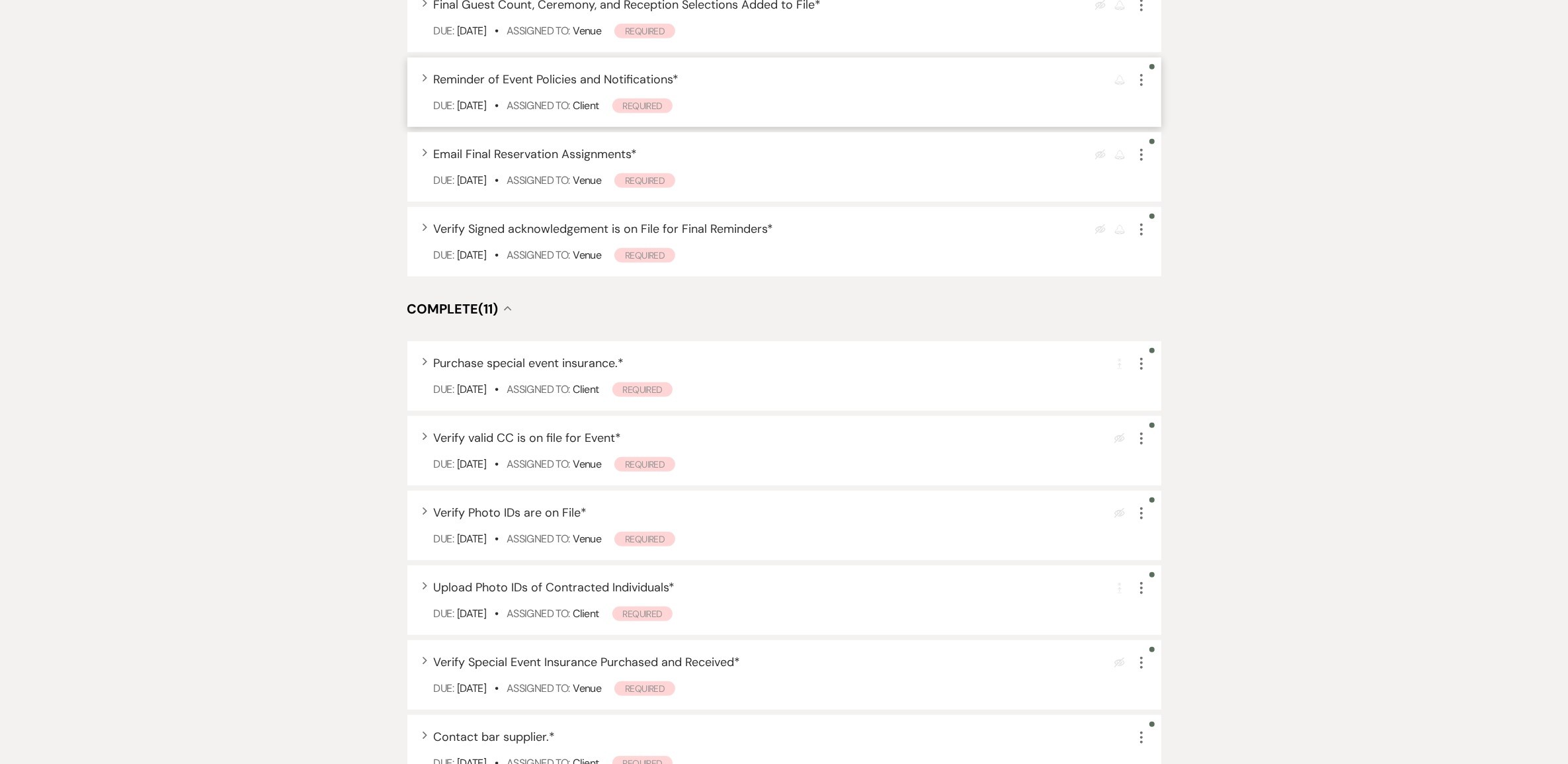
click at [589, 88] on span "Reminder of Event Policies and Notifications *" at bounding box center [557, 80] width 245 height 16
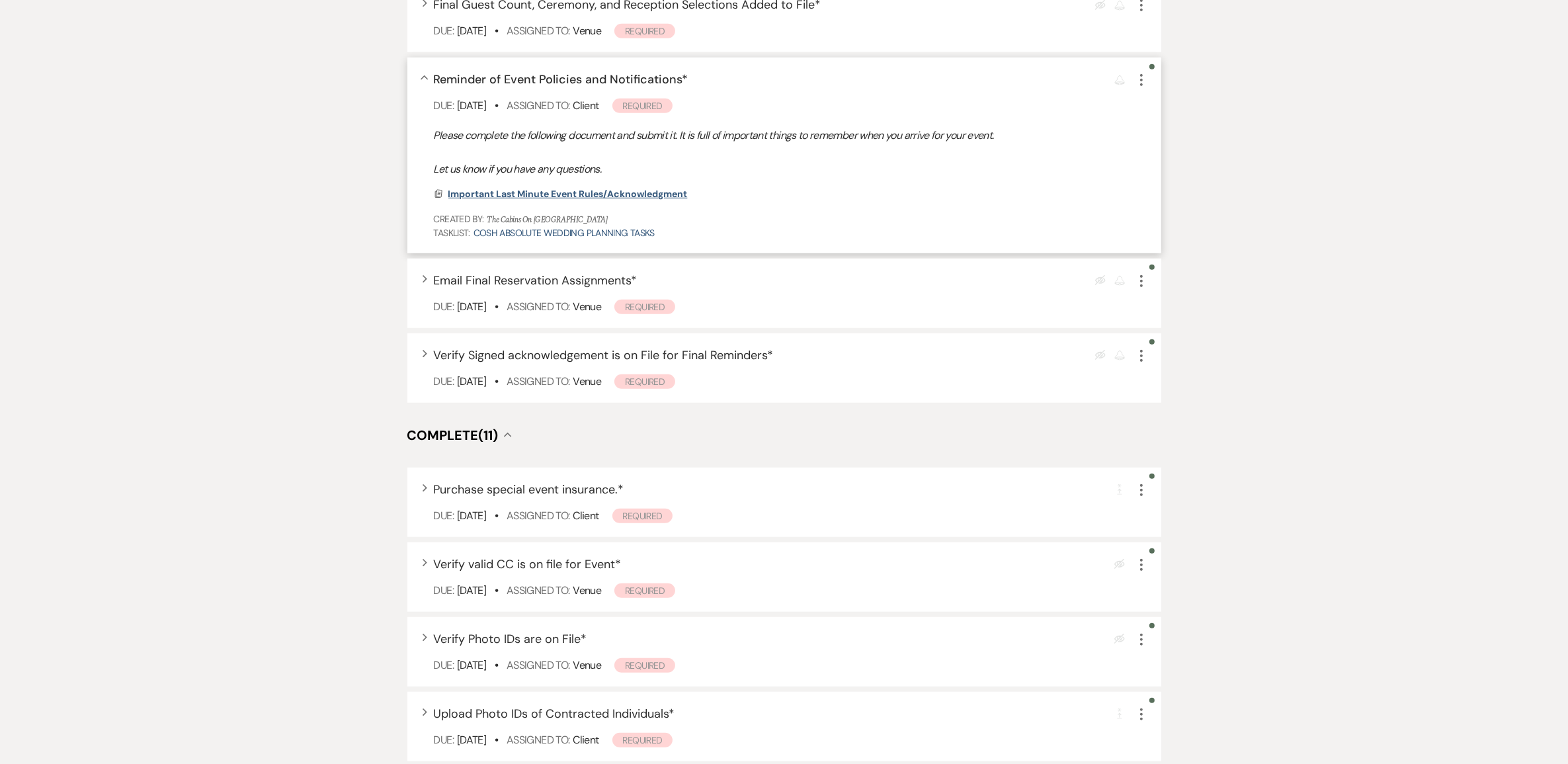
click at [584, 199] on span "Important Last Minute Event Rules/Acknowledgment" at bounding box center [568, 193] width 239 height 12
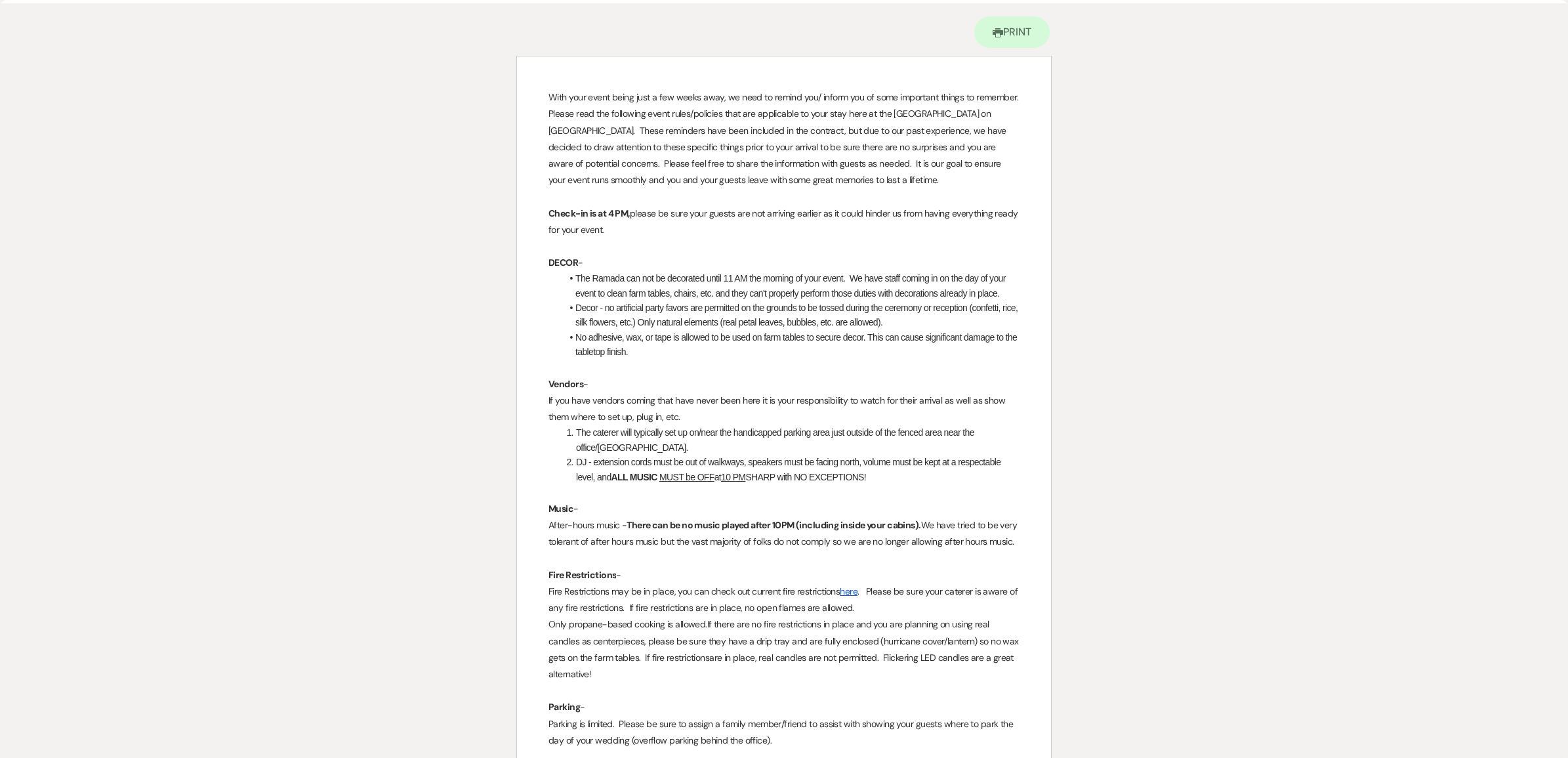
scroll to position [0, 0]
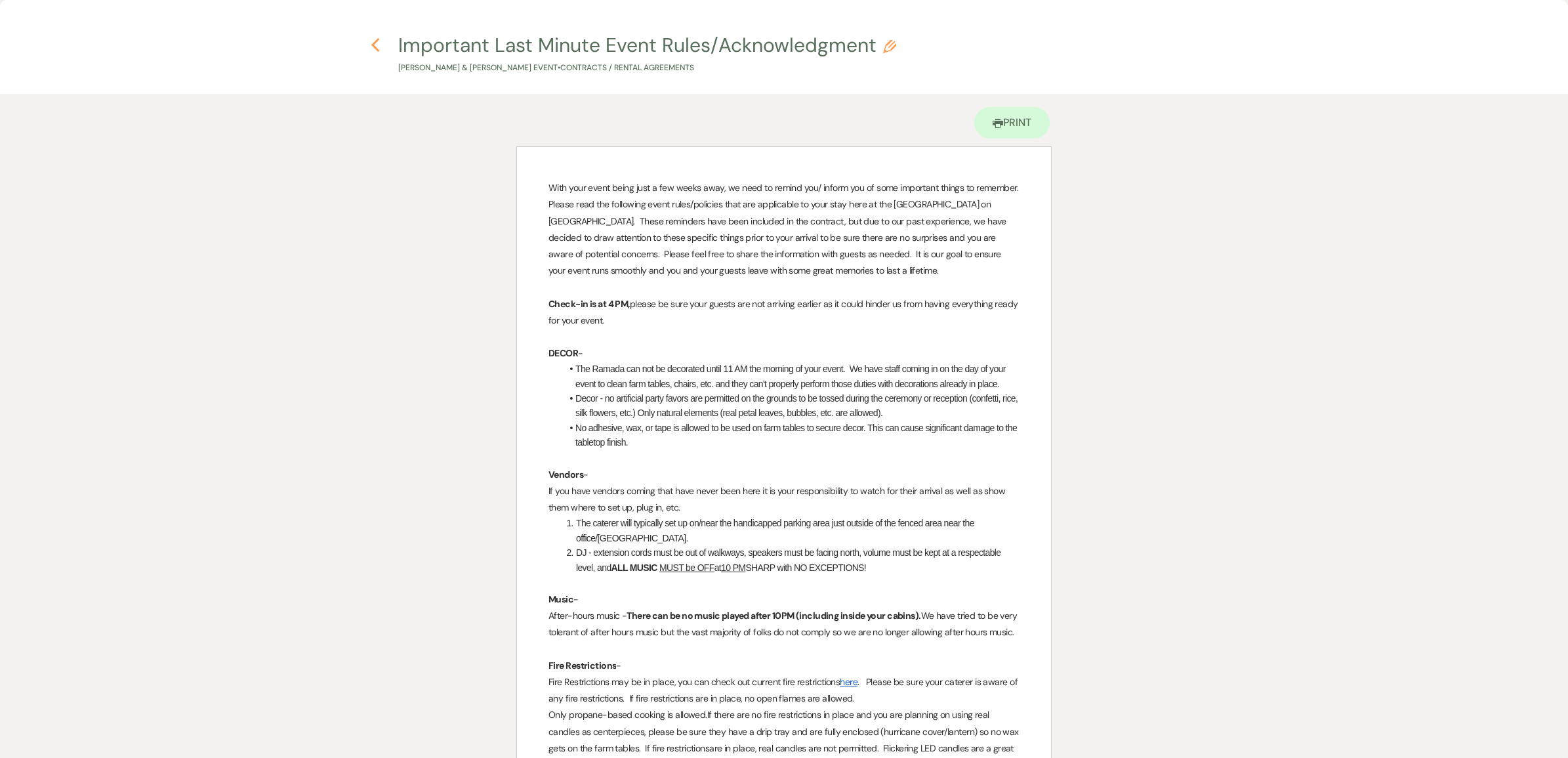
click at [378, 46] on icon "Previous" at bounding box center [376, 46] width 10 height 16
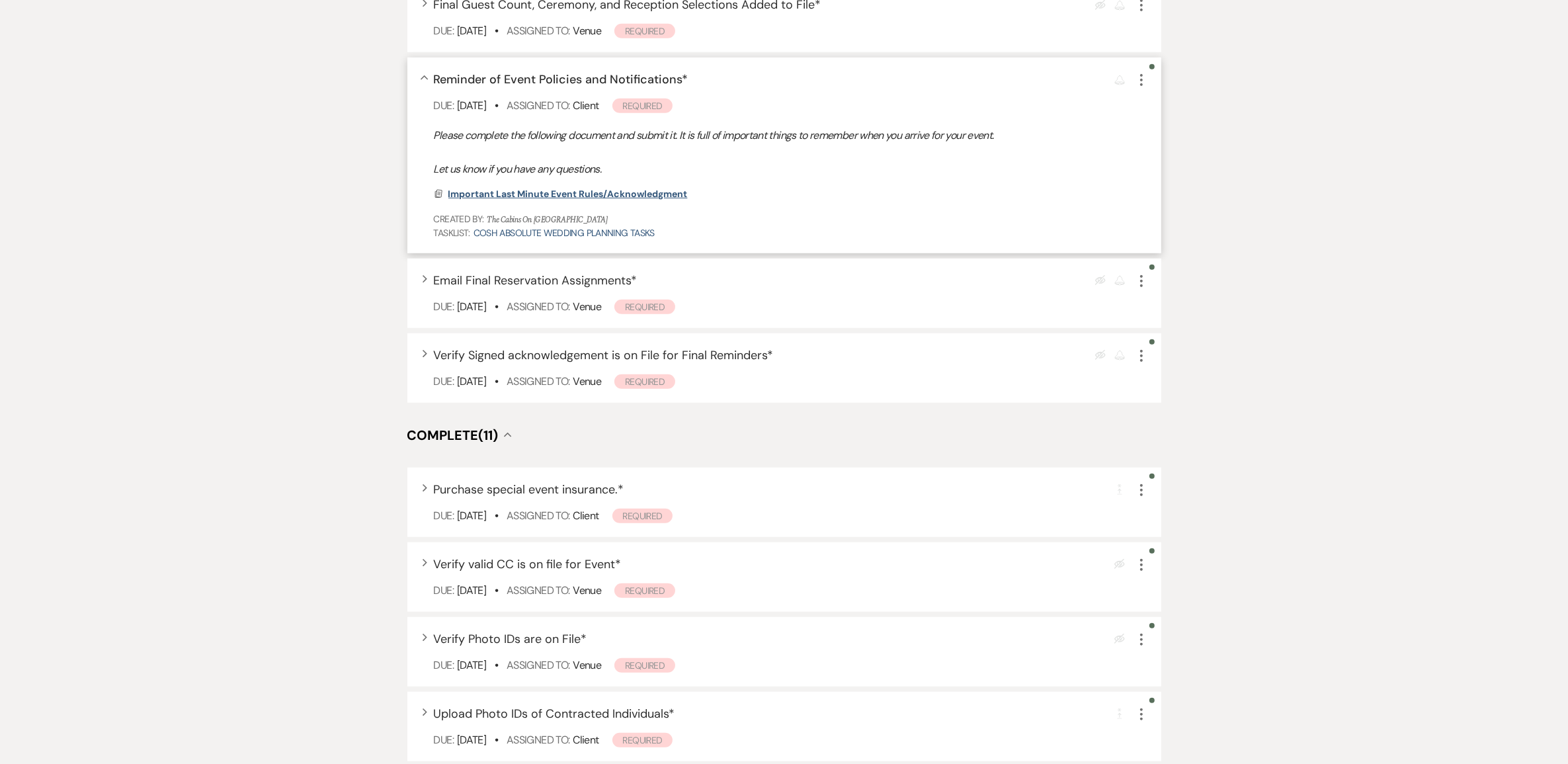
click at [568, 199] on span "Important Last Minute Event Rules/Acknowledgment" at bounding box center [568, 193] width 239 height 12
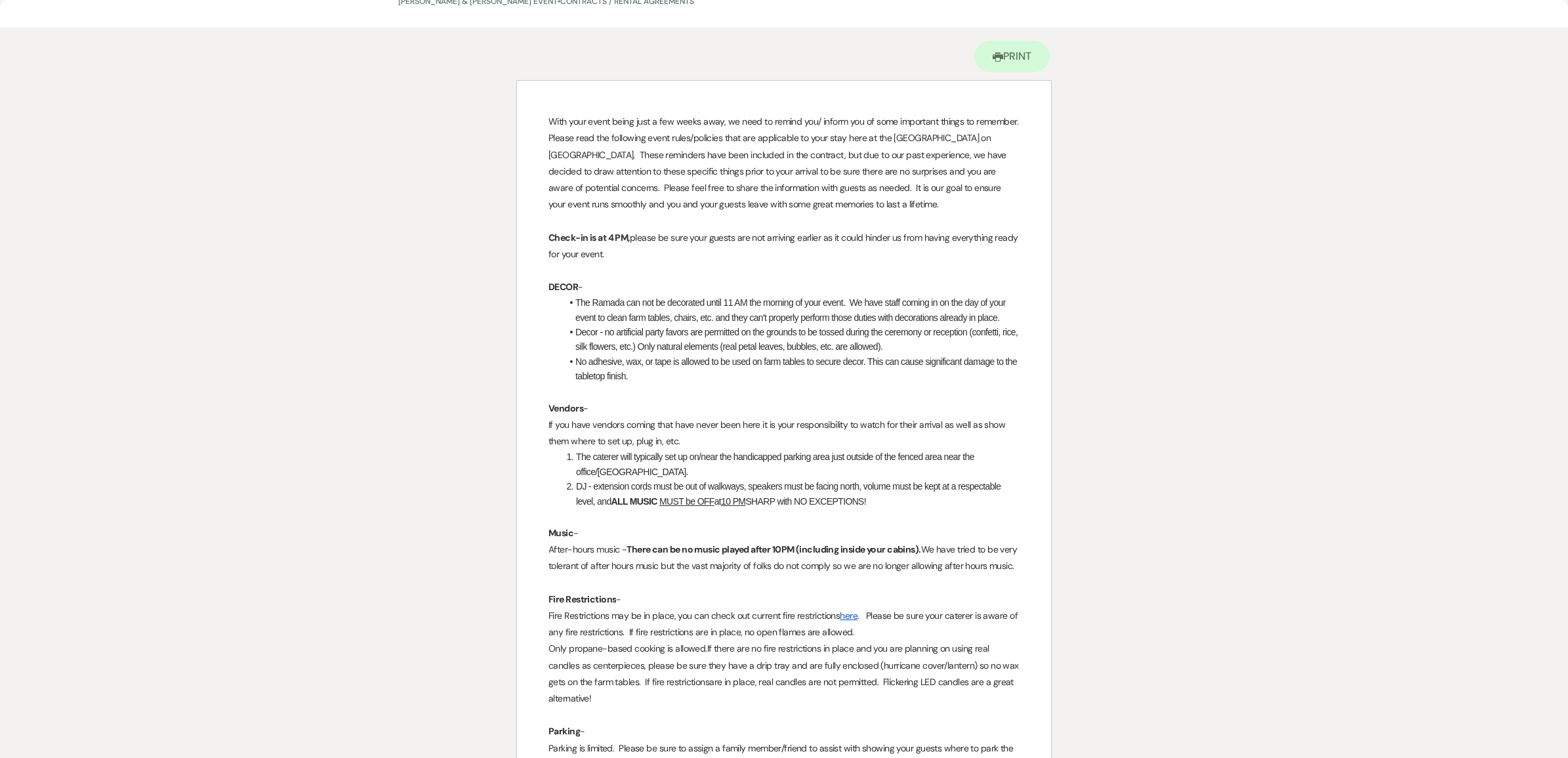
scroll to position [64, 0]
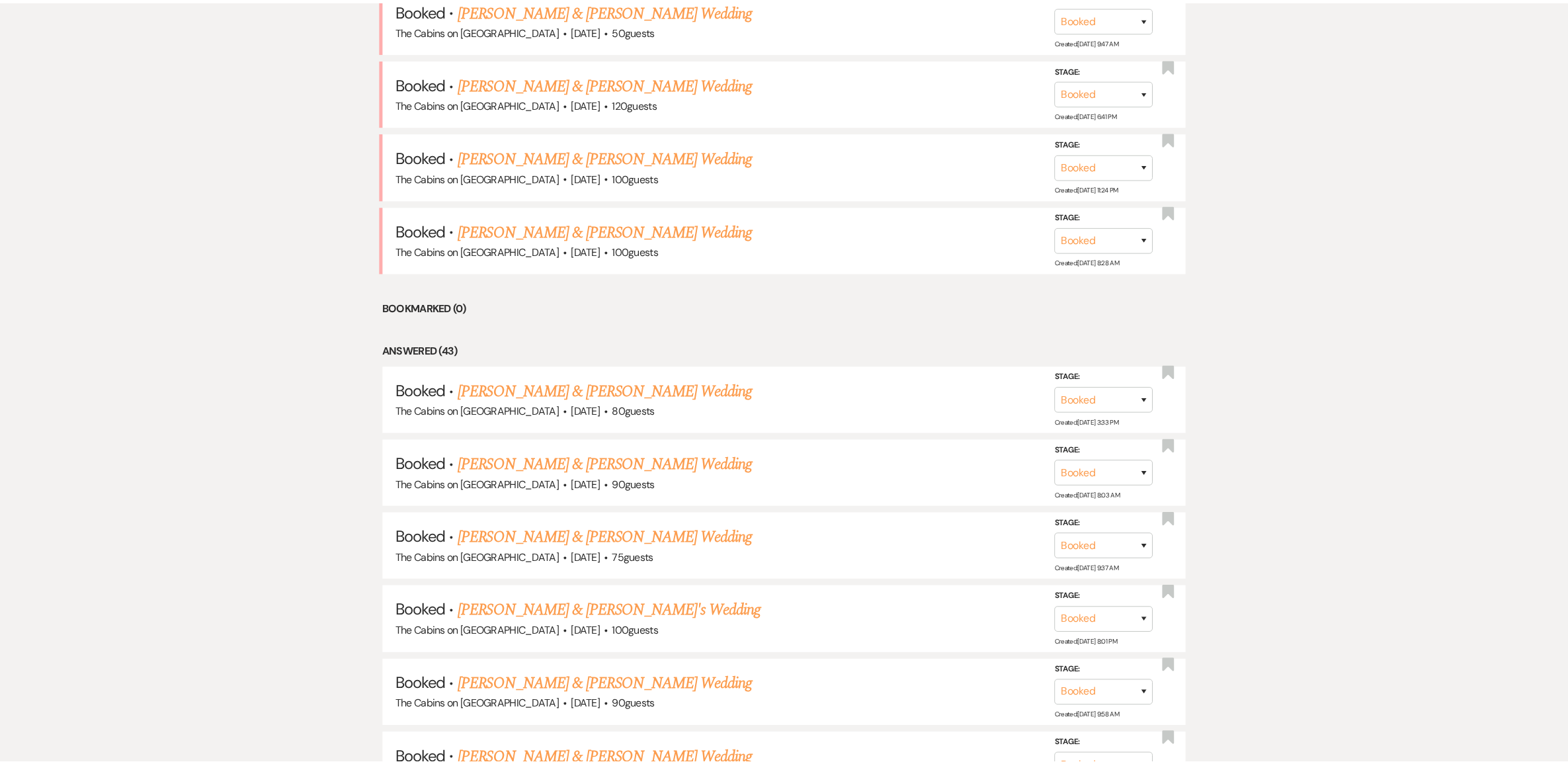
scroll to position [578, 0]
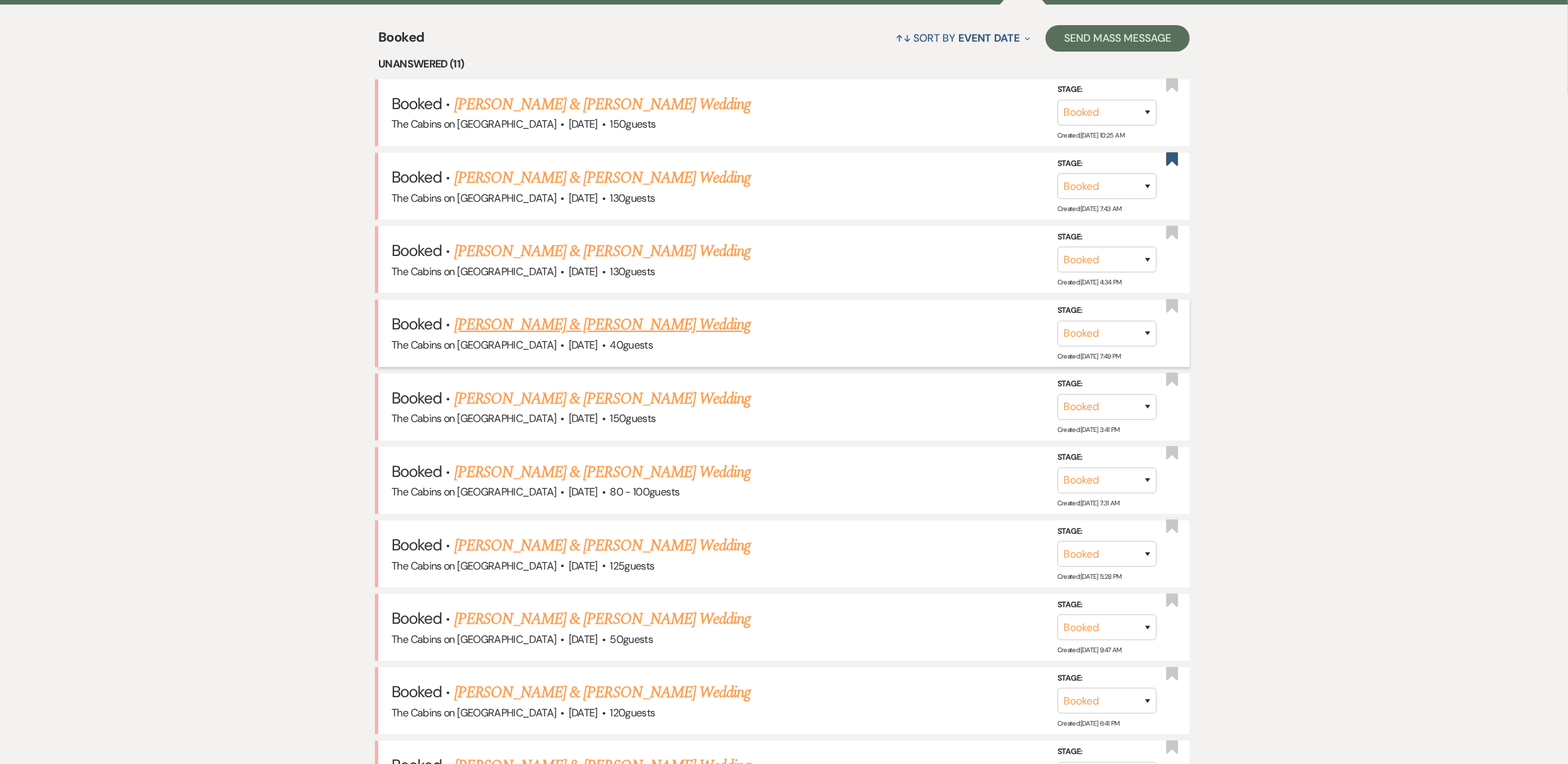
click at [613, 336] on link "[PERSON_NAME] & [PERSON_NAME] Wedding" at bounding box center [601, 325] width 296 height 24
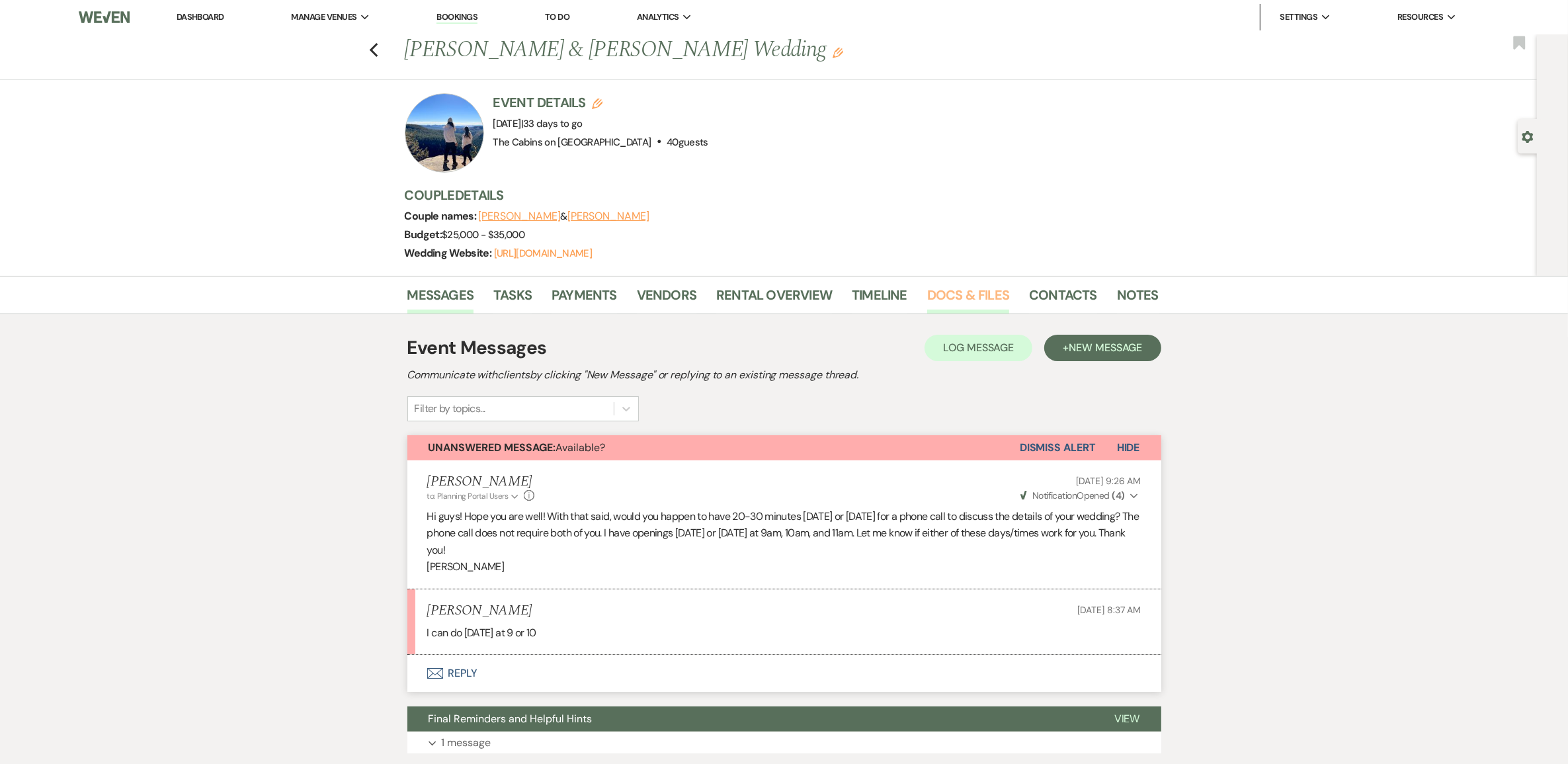
click at [943, 313] on link "Docs & Files" at bounding box center [968, 298] width 82 height 29
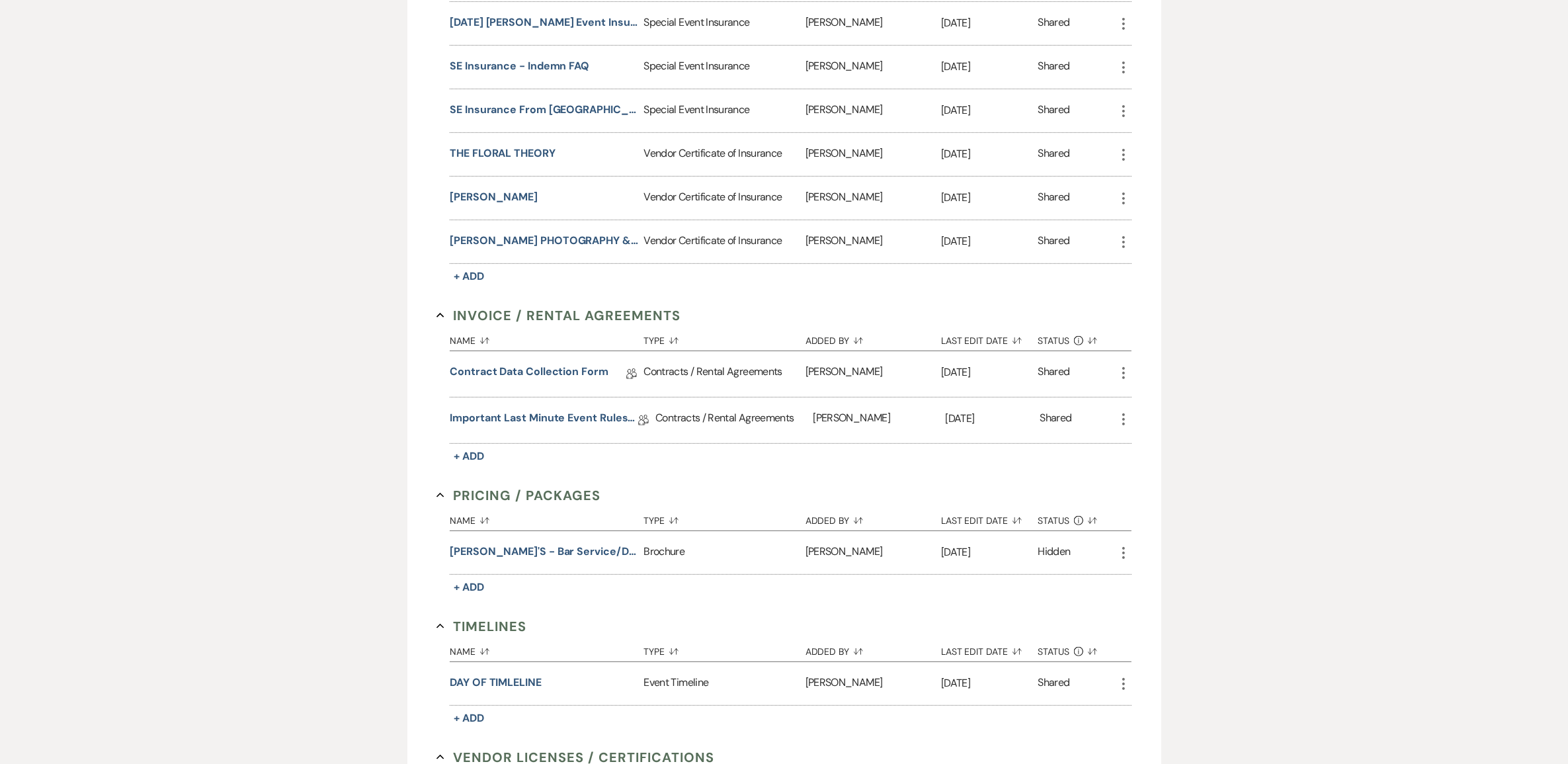
scroll to position [578, 0]
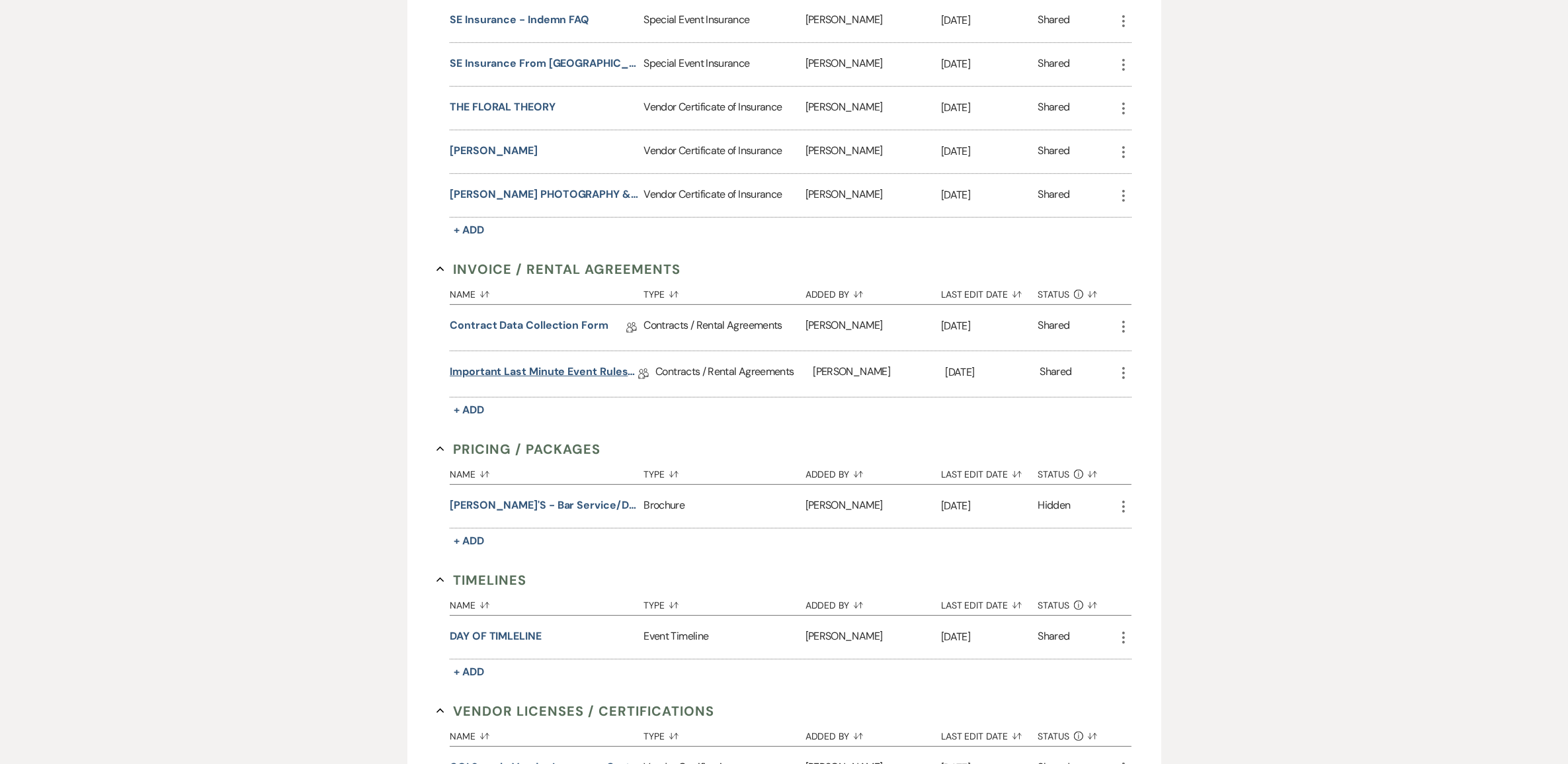
click at [561, 384] on link "Important Last Minute Event Rules/Acknowledgment" at bounding box center [544, 374] width 189 height 21
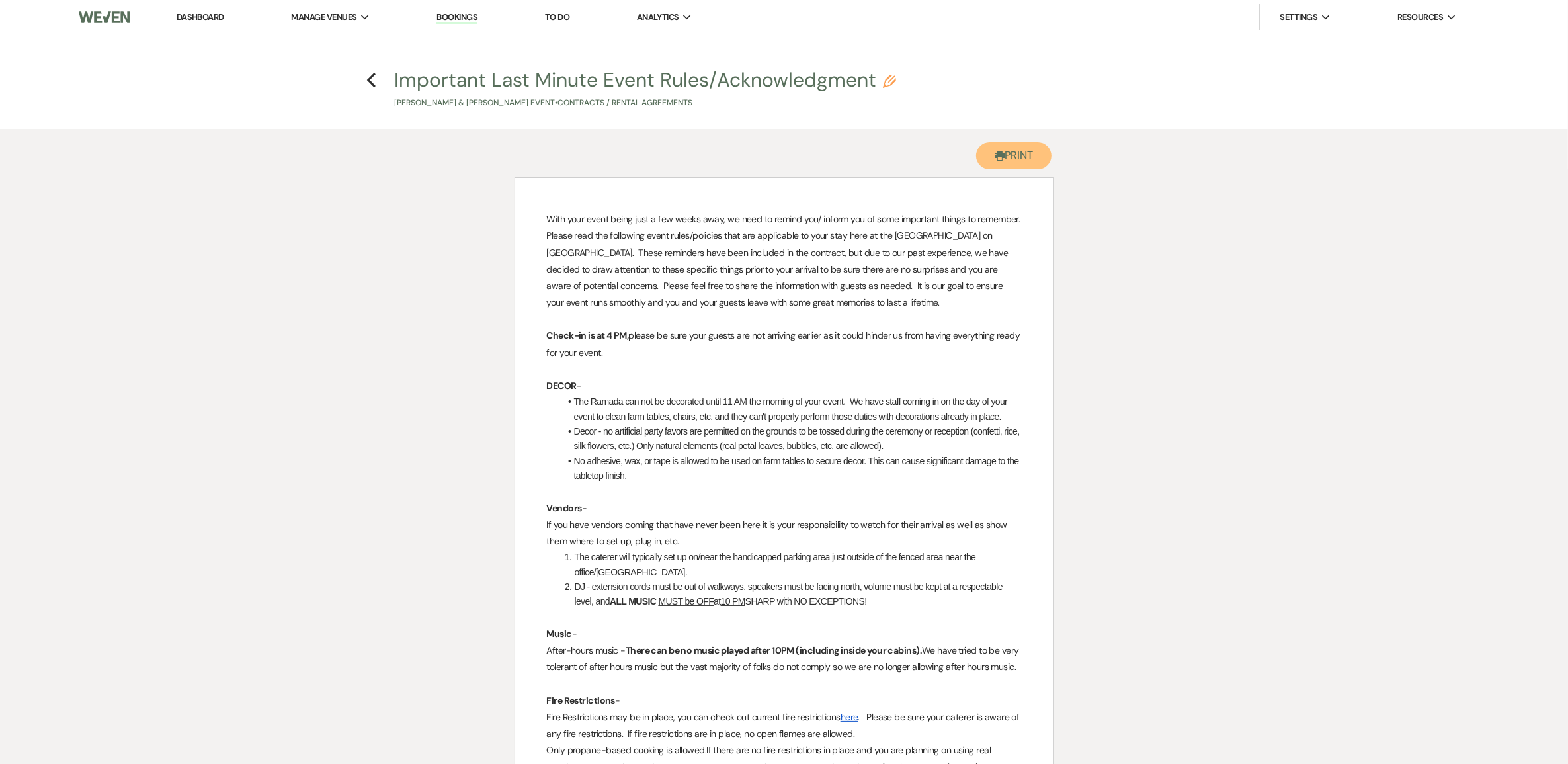
click at [994, 161] on use "button" at bounding box center [999, 156] width 11 height 9
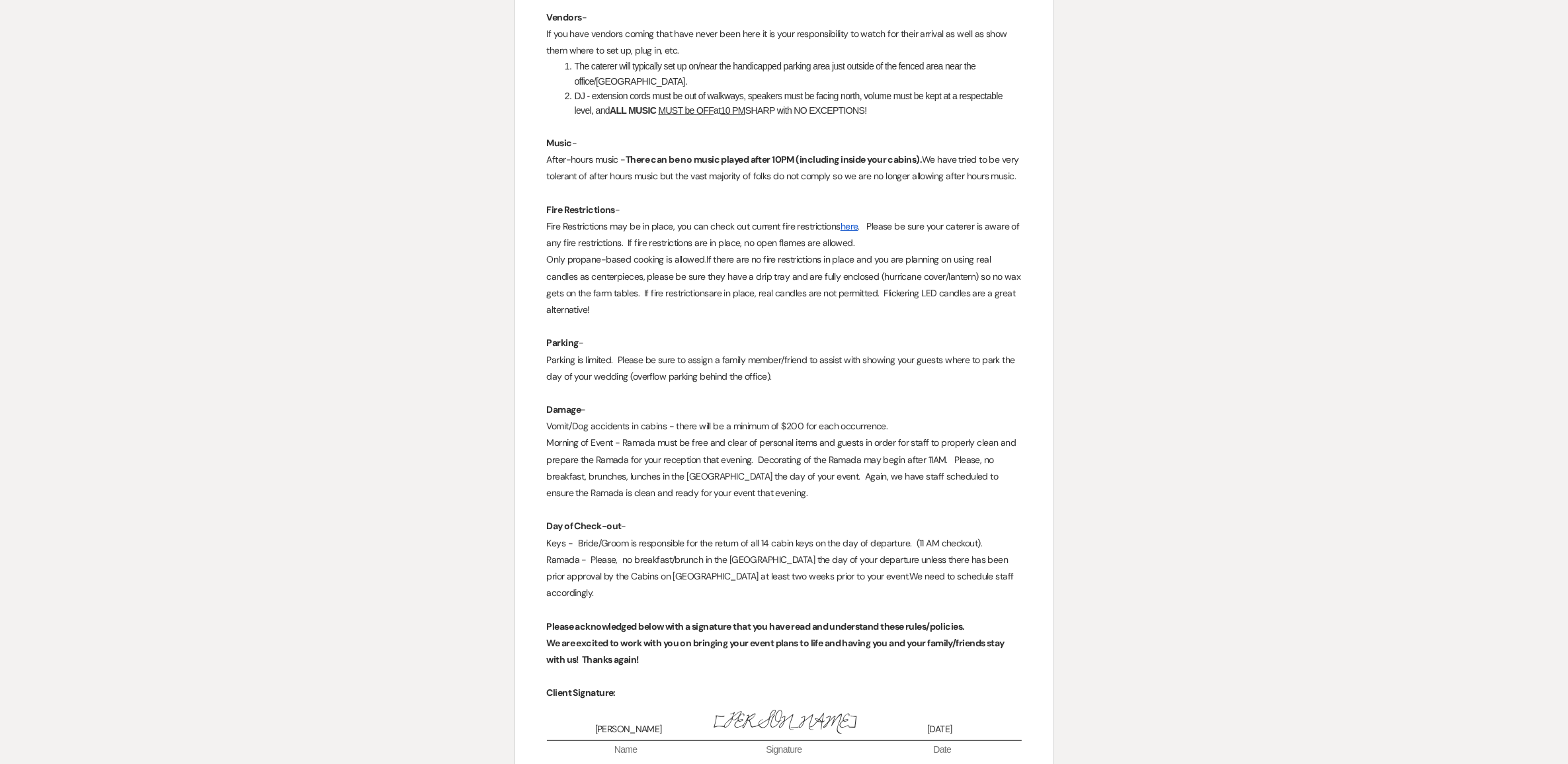
scroll to position [496, 0]
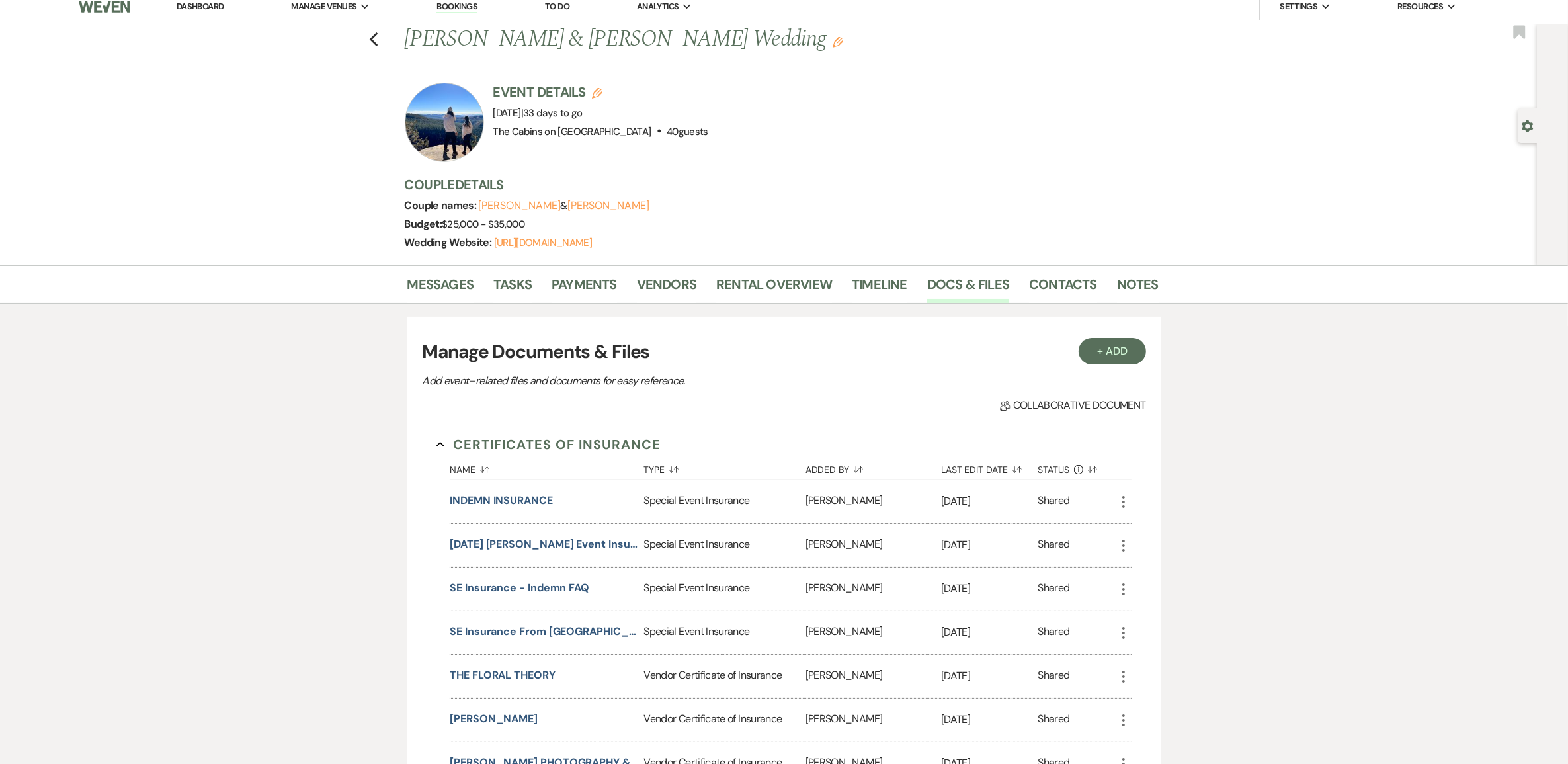
scroll to position [1, 0]
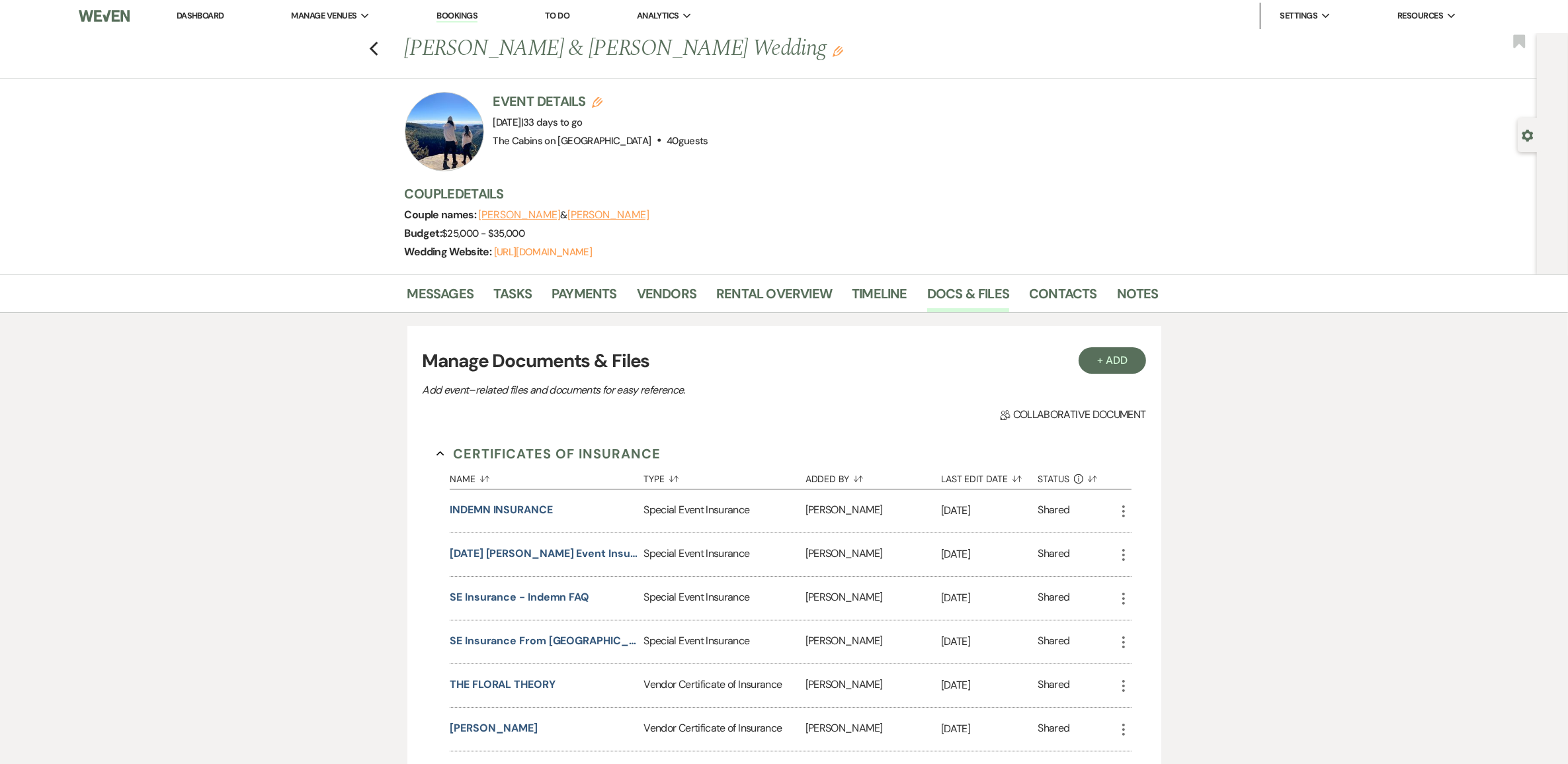
click at [462, 143] on div at bounding box center [445, 132] width 80 height 80
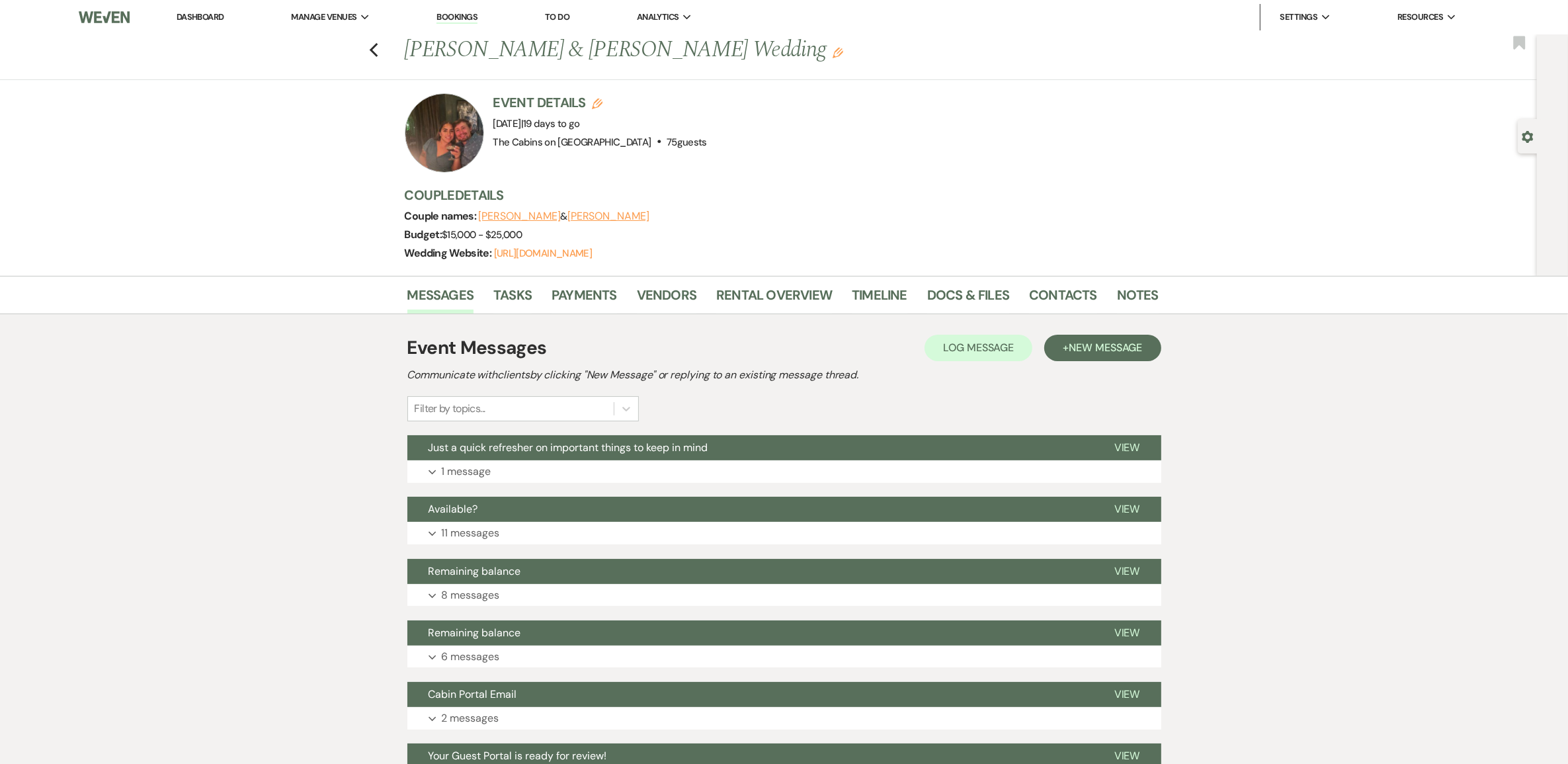
click at [960, 301] on li "Docs & Files" at bounding box center [978, 297] width 102 height 32
click at [954, 309] on link "Docs & Files" at bounding box center [968, 298] width 82 height 29
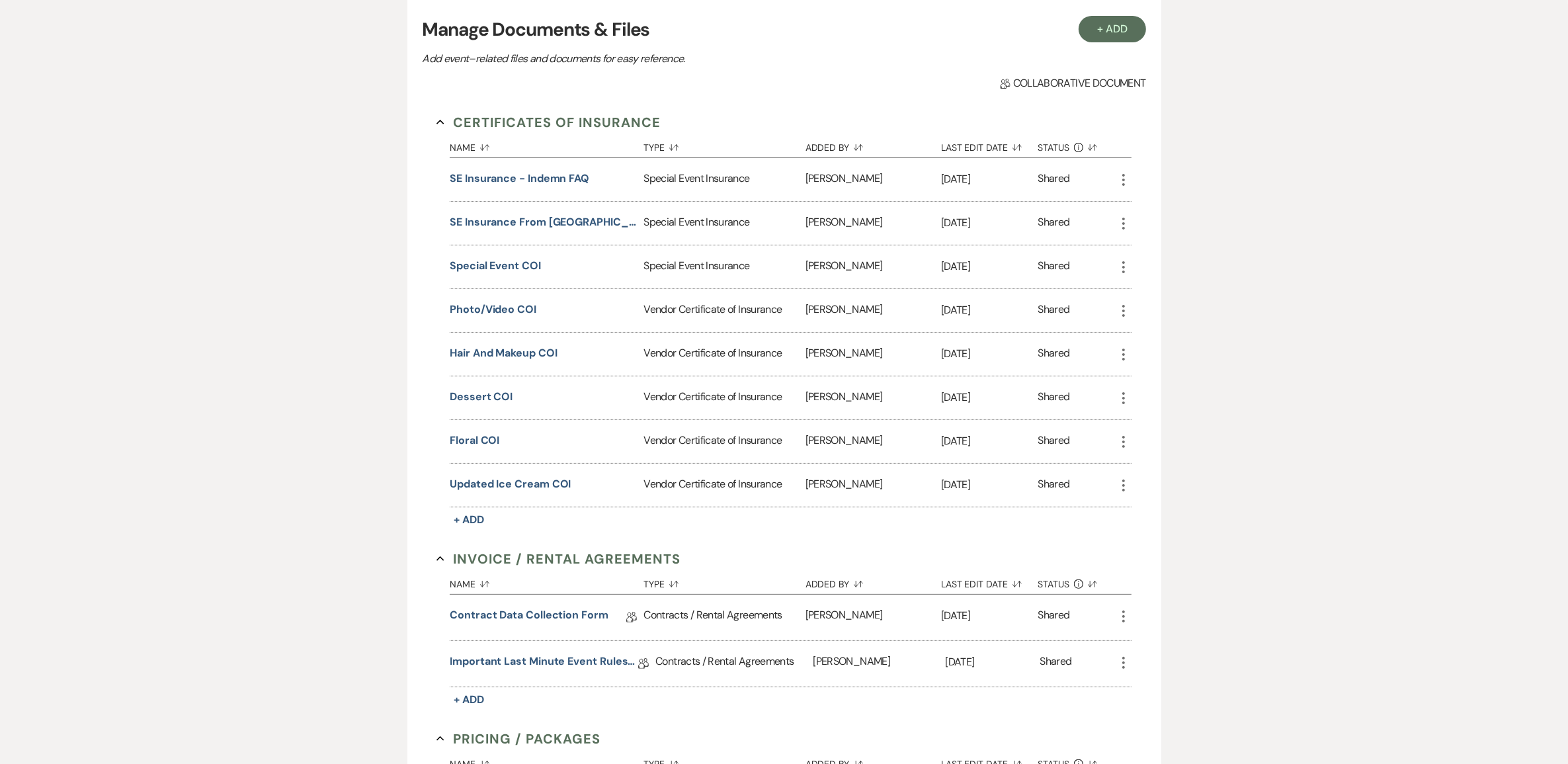
scroll to position [413, 0]
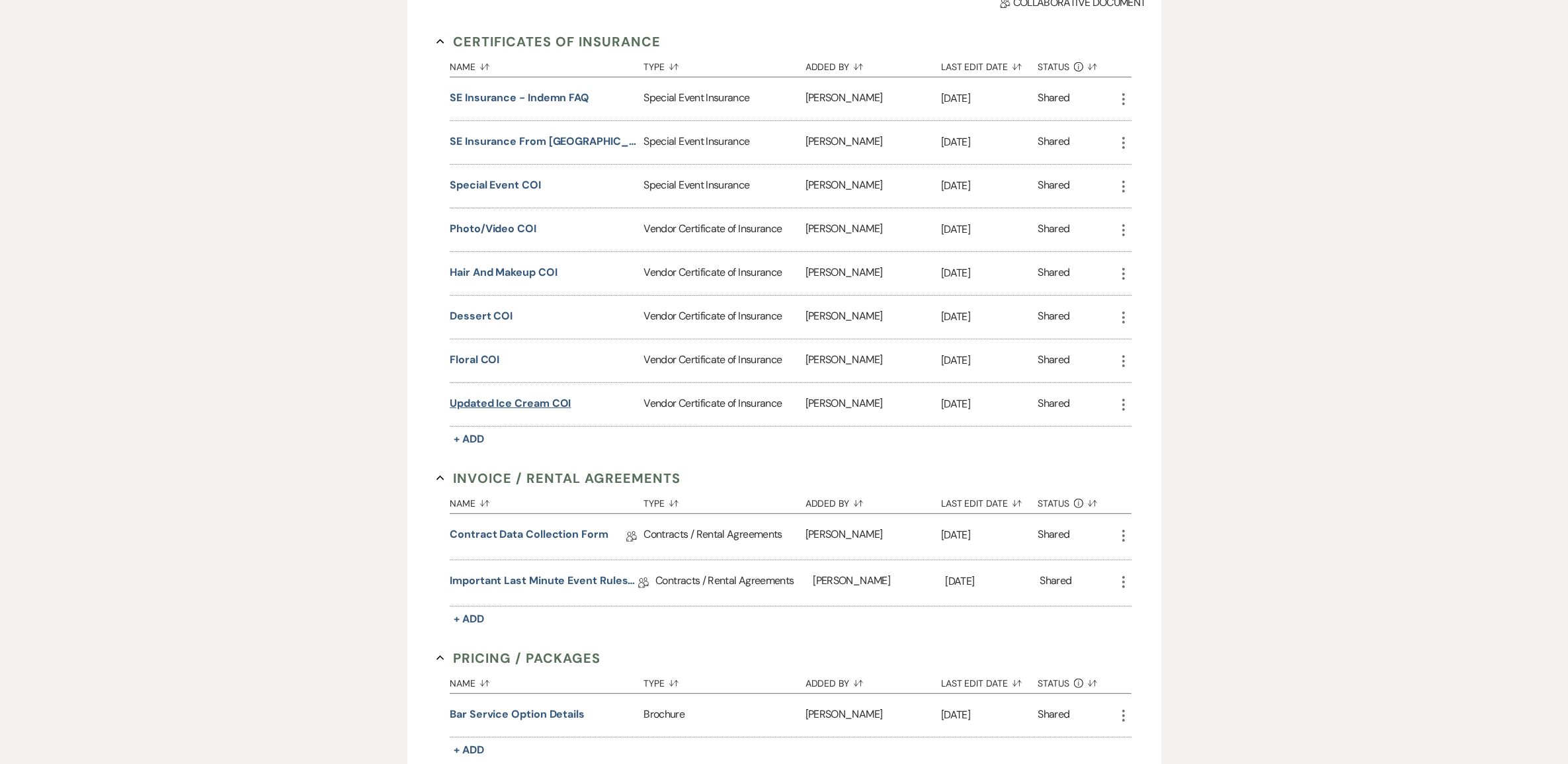
click at [508, 411] on button "Updated Ice cream COI" at bounding box center [510, 403] width 121 height 16
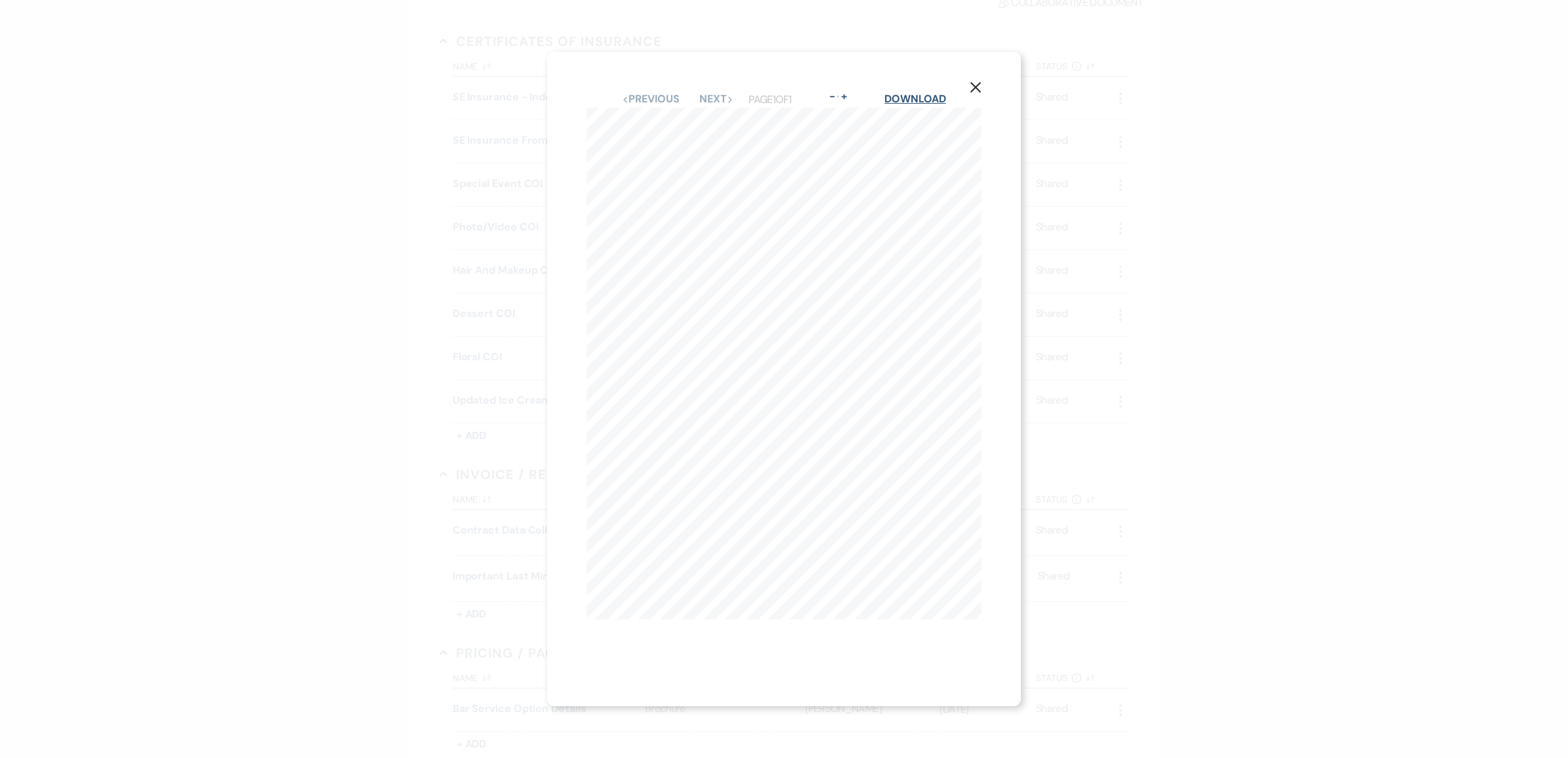
click at [936, 92] on link "Download" at bounding box center [915, 99] width 61 height 14
click at [980, 82] on use "button" at bounding box center [975, 87] width 11 height 11
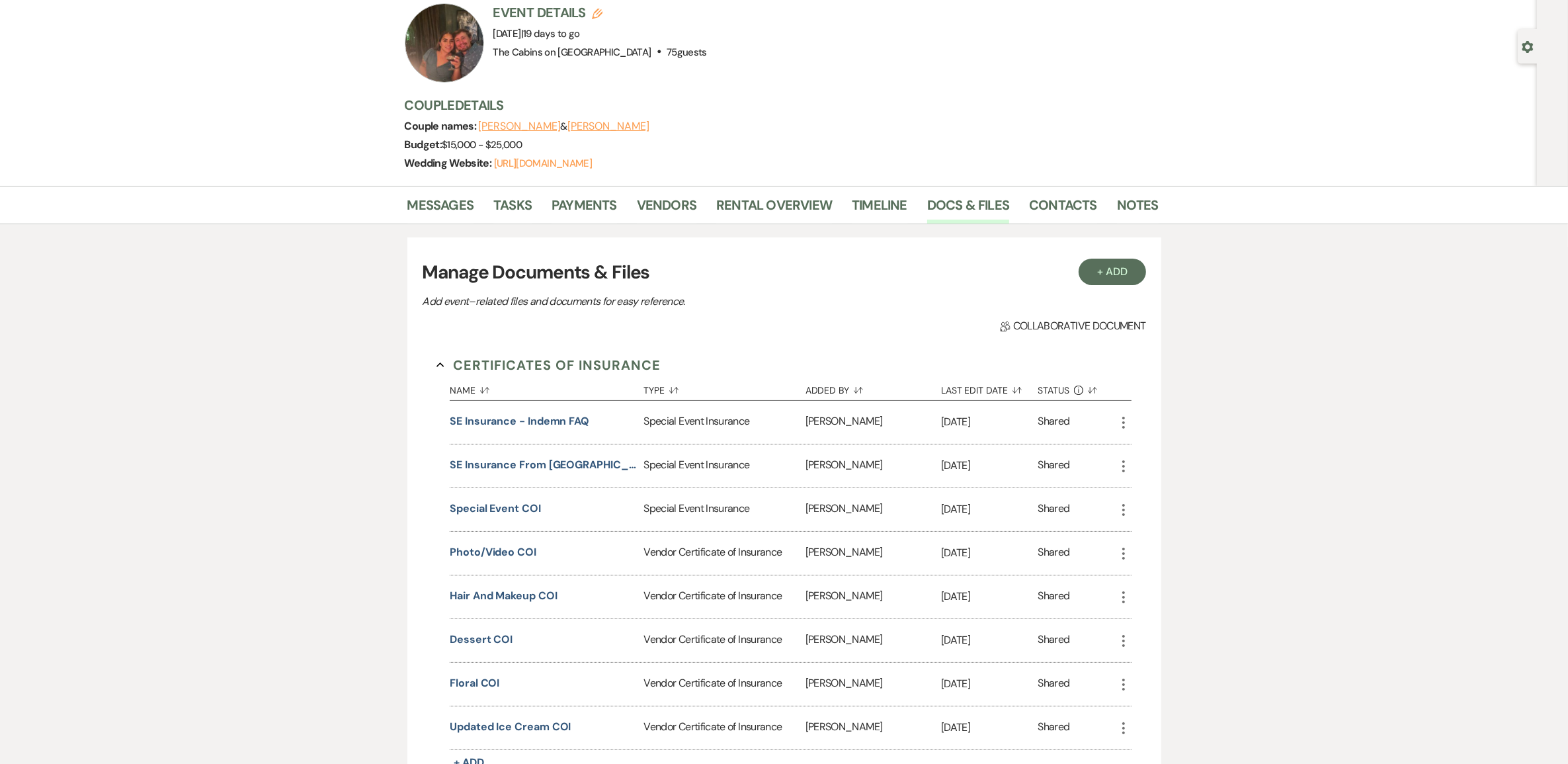
scroll to position [0, 0]
